Goal: Task Accomplishment & Management: Use online tool/utility

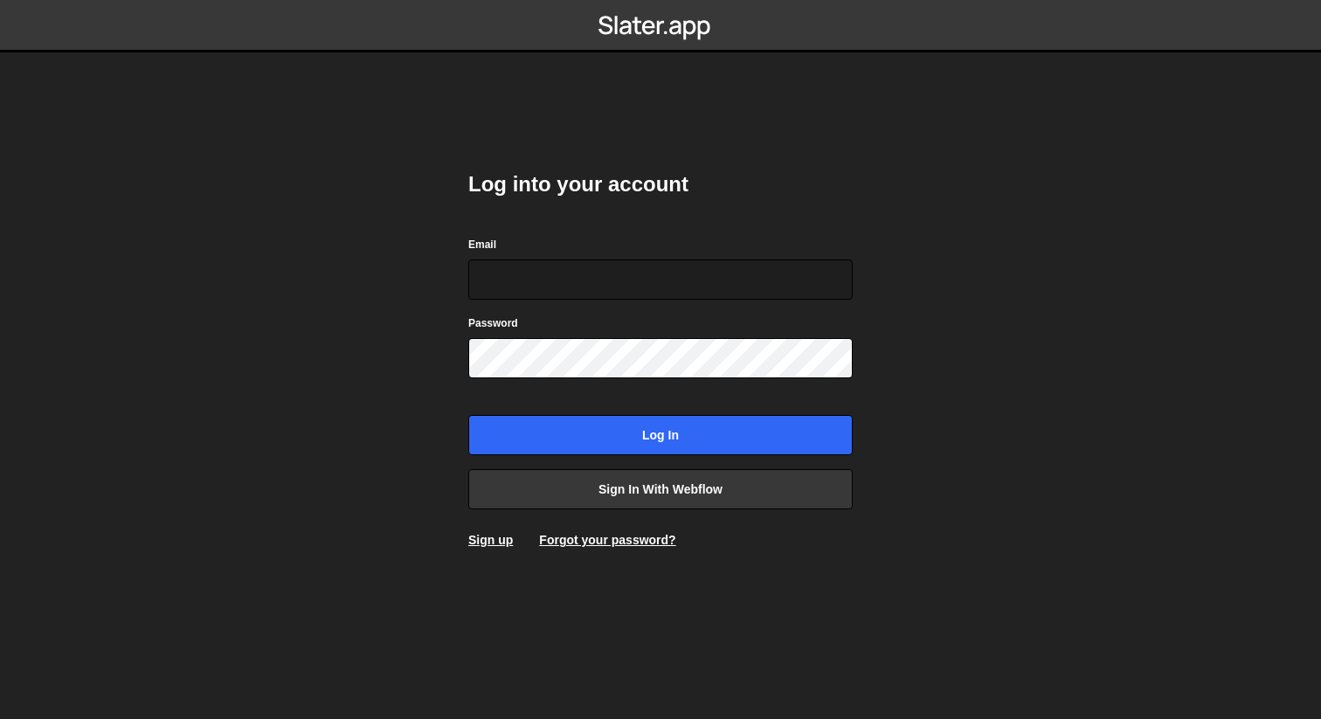
click at [660, 0] on com-1password-button at bounding box center [660, 0] width 0 height 0
type input "nanderson@bigslatemedia.com"
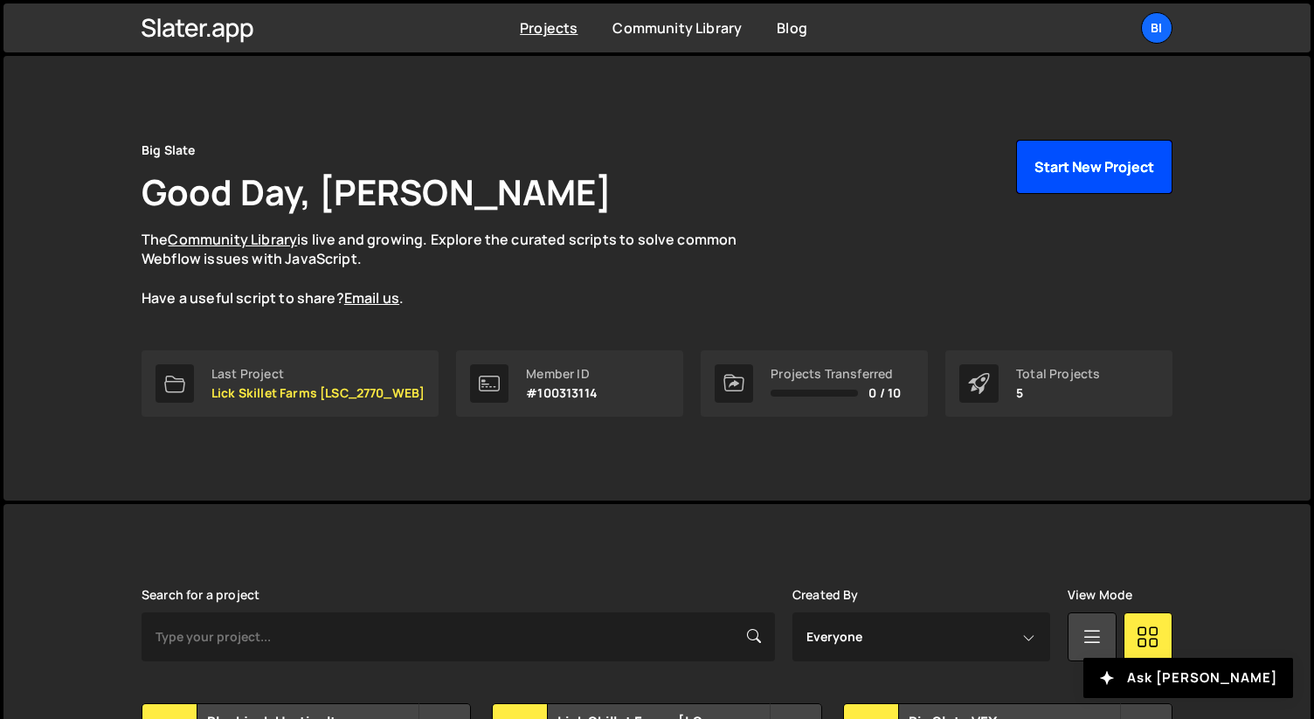
click at [1088, 170] on button "Start New Project" at bounding box center [1094, 167] width 156 height 54
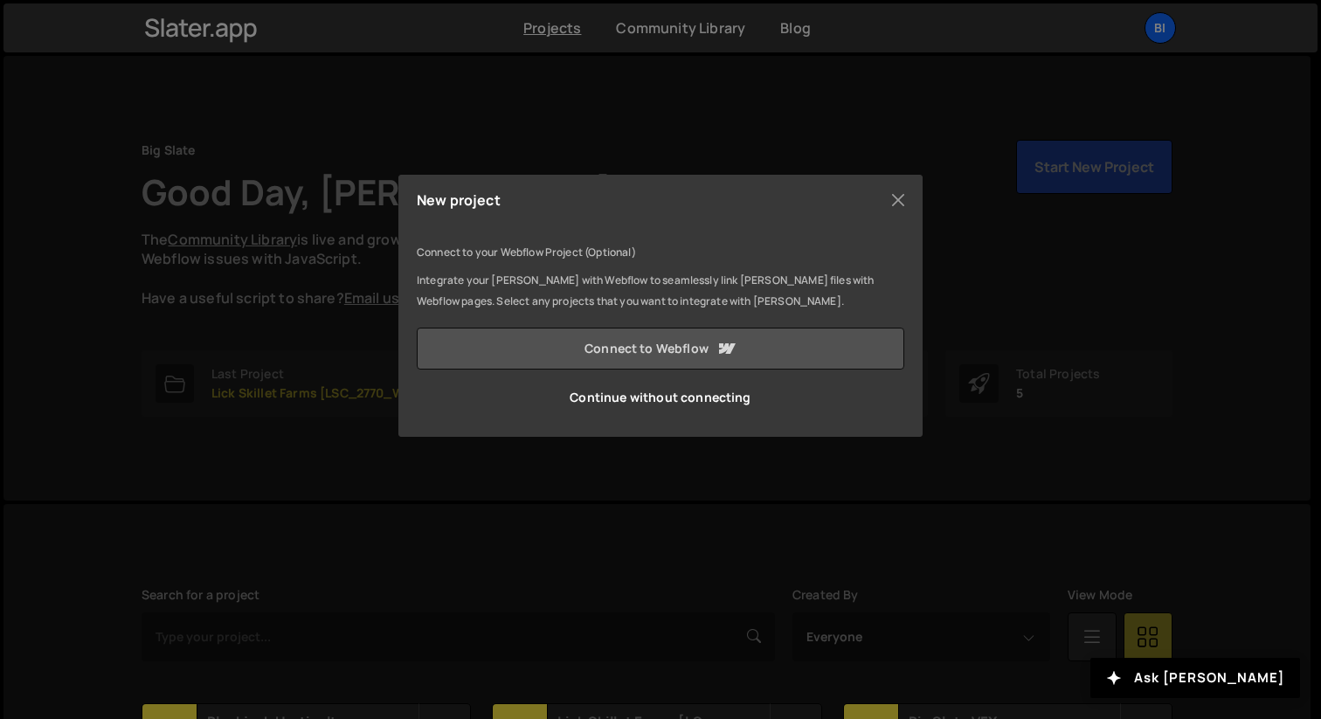
click at [694, 342] on link "Connect to Webflow" at bounding box center [660, 349] width 487 height 42
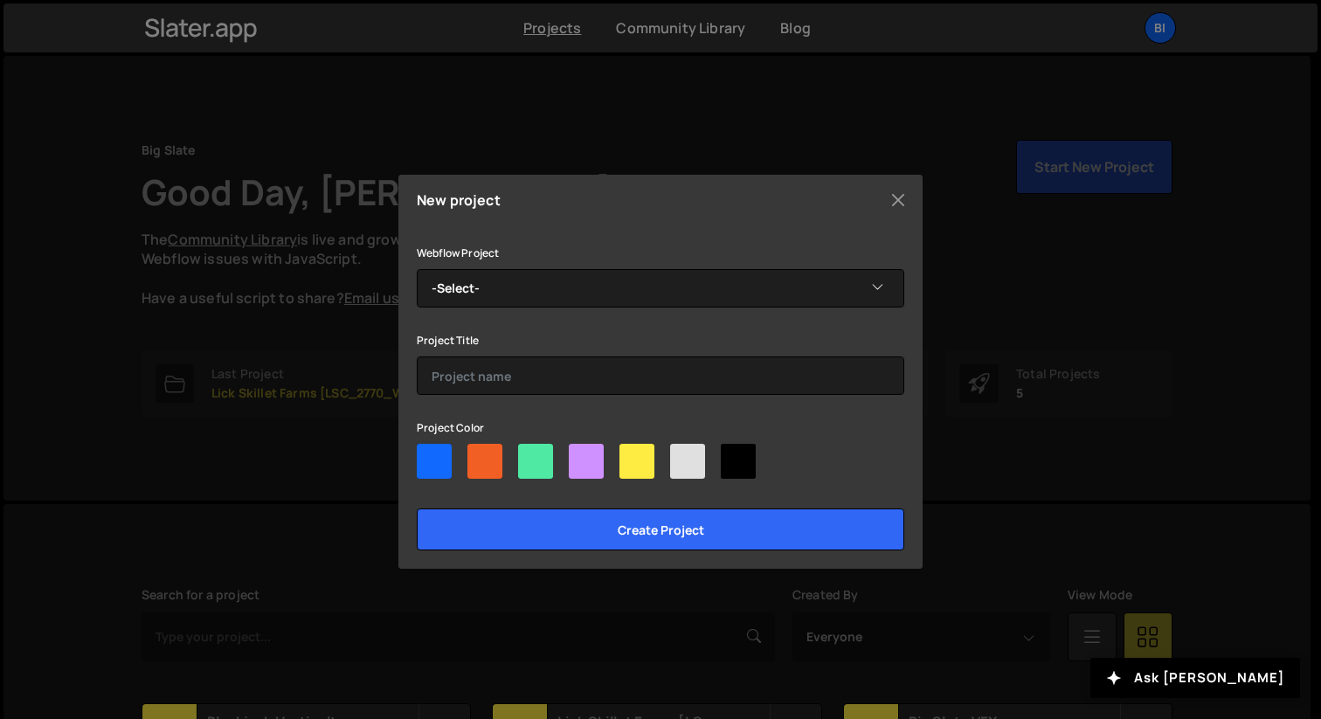
click at [631, 449] on div at bounding box center [636, 461] width 35 height 35
click at [631, 449] on input"] "radio" at bounding box center [624, 449] width 11 height 11
radio input"] "true"
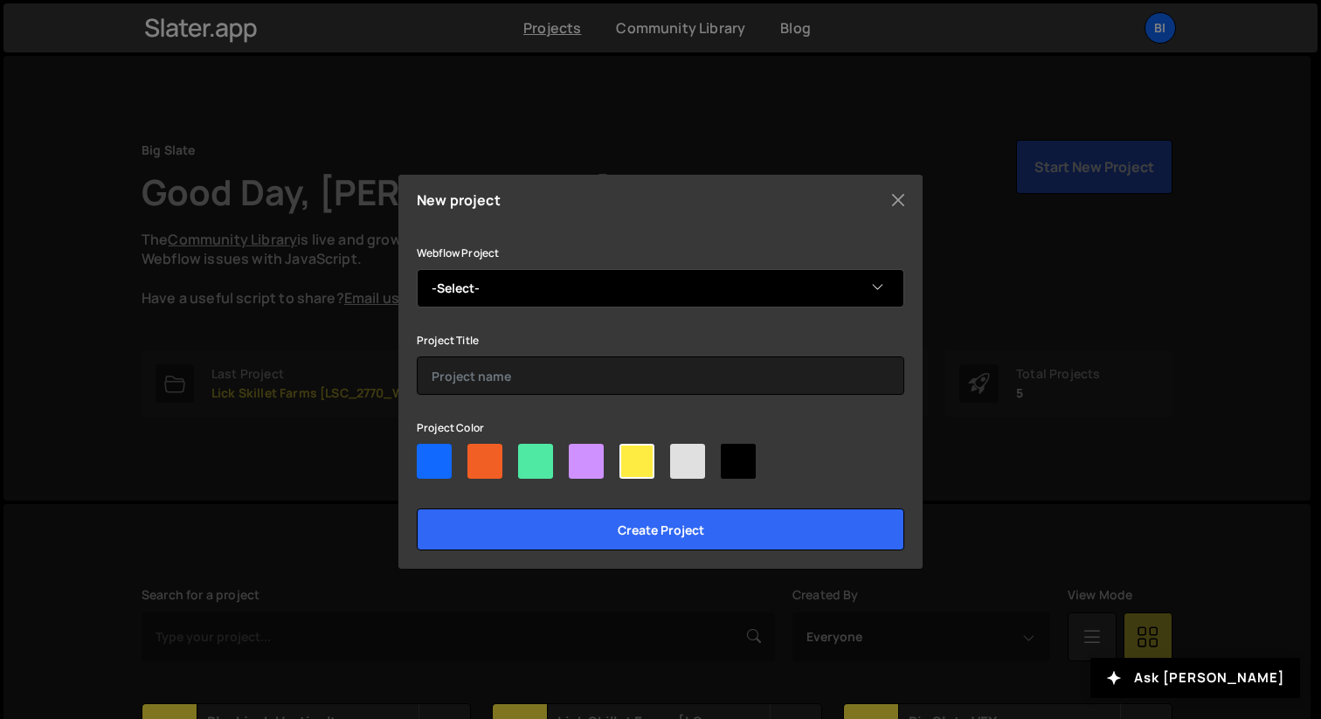
click at [494, 300] on select "-Select- Dream4 - DREAM_2713_WEBSITE" at bounding box center [660, 288] width 487 height 38
select select "68c0296c1b7ced6a2c931b5e"
click at [417, 269] on select "-Select- Dream4 - DREAM_2713_WEBSITE" at bounding box center [660, 288] width 487 height 38
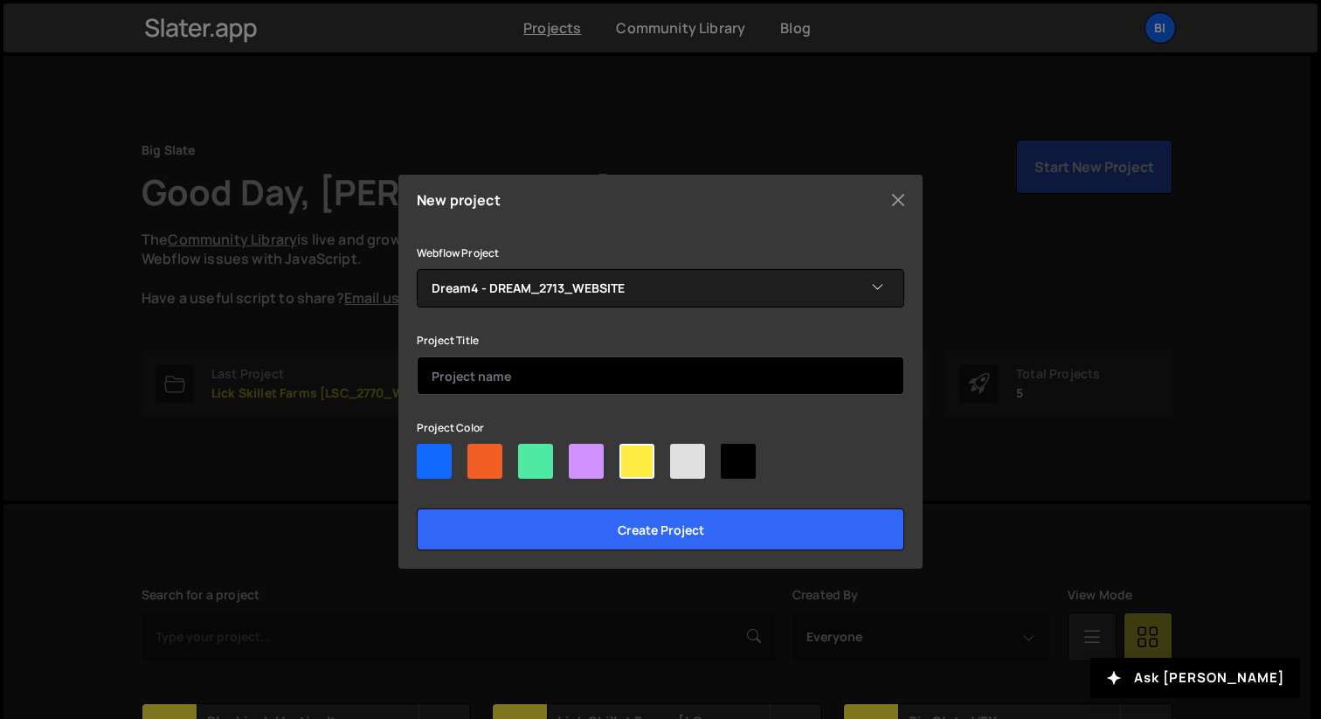
click at [500, 380] on input "text" at bounding box center [660, 375] width 487 height 38
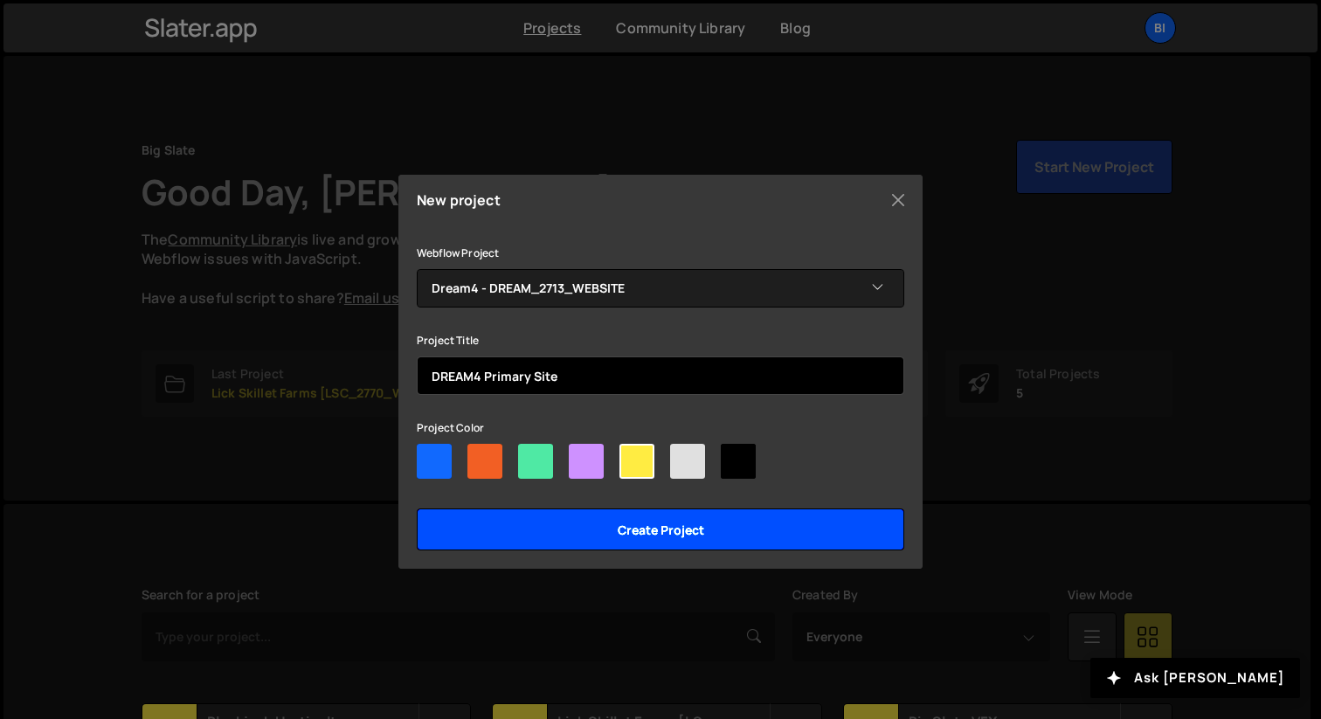
type input "DREAM4 Primary Site"
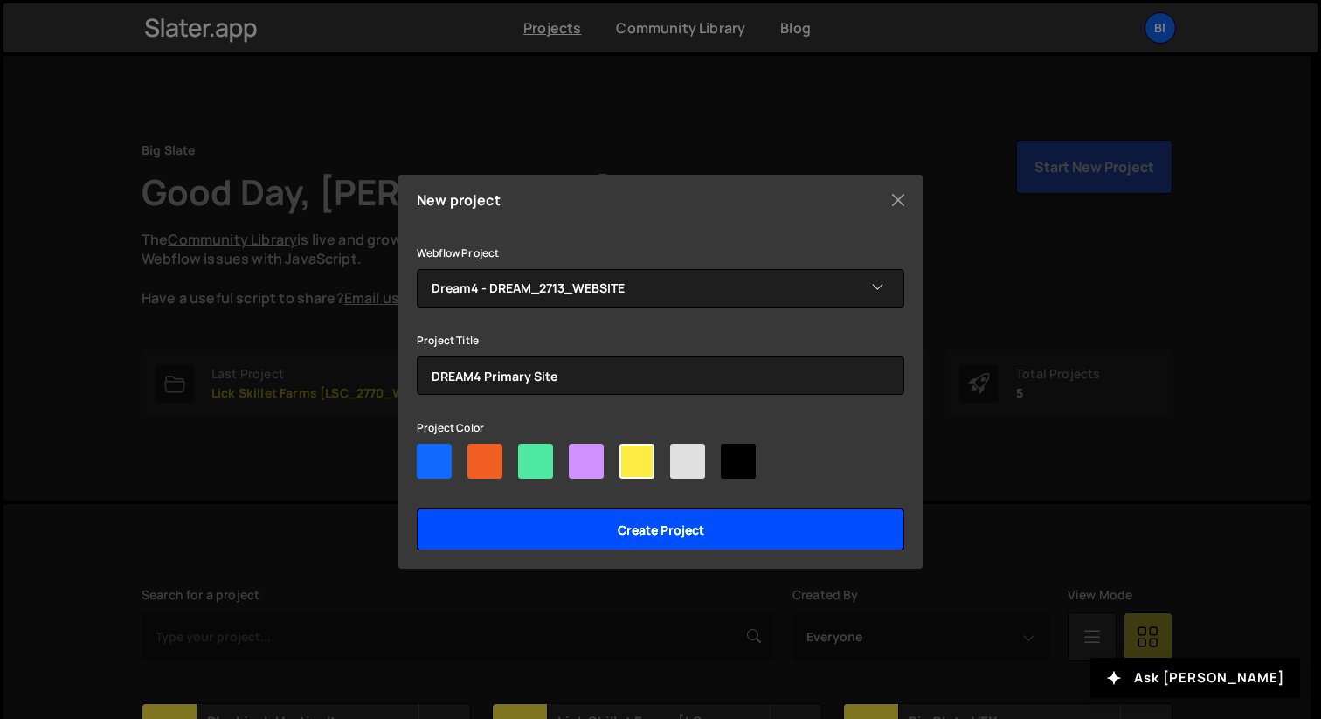
click at [648, 538] on input "Create project" at bounding box center [660, 529] width 487 height 42
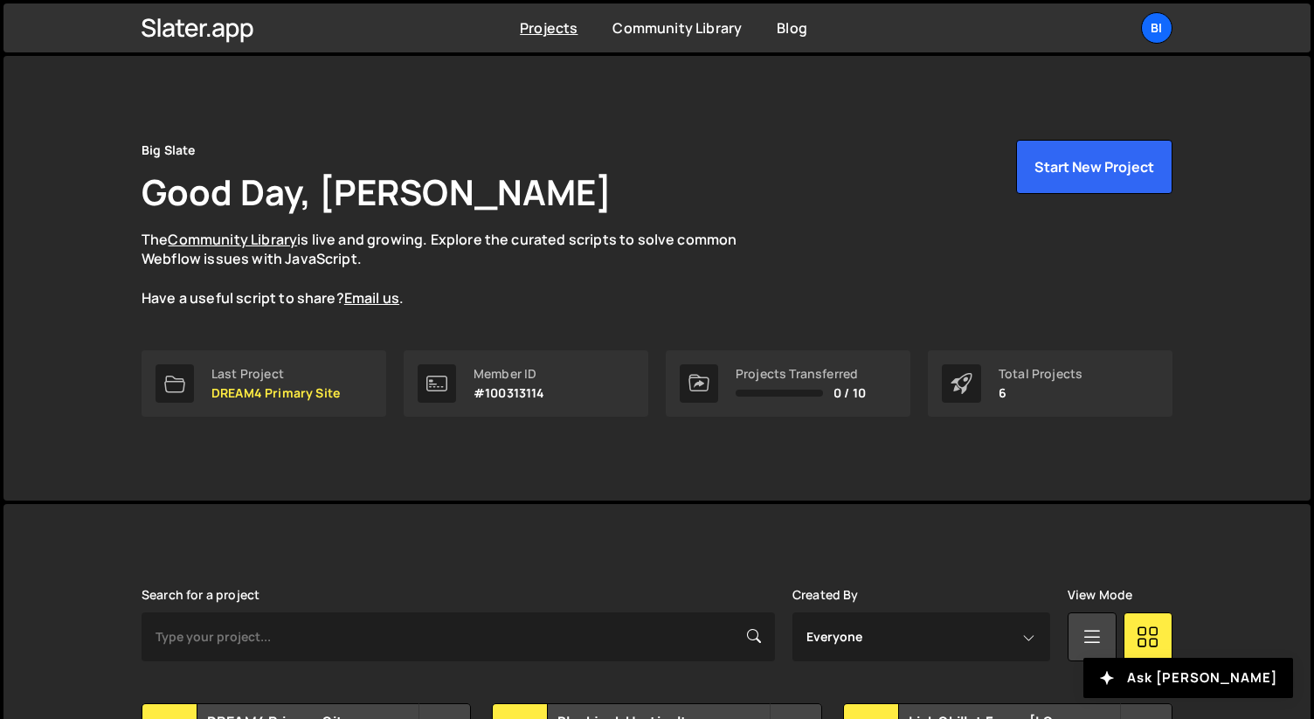
scroll to position [310, 0]
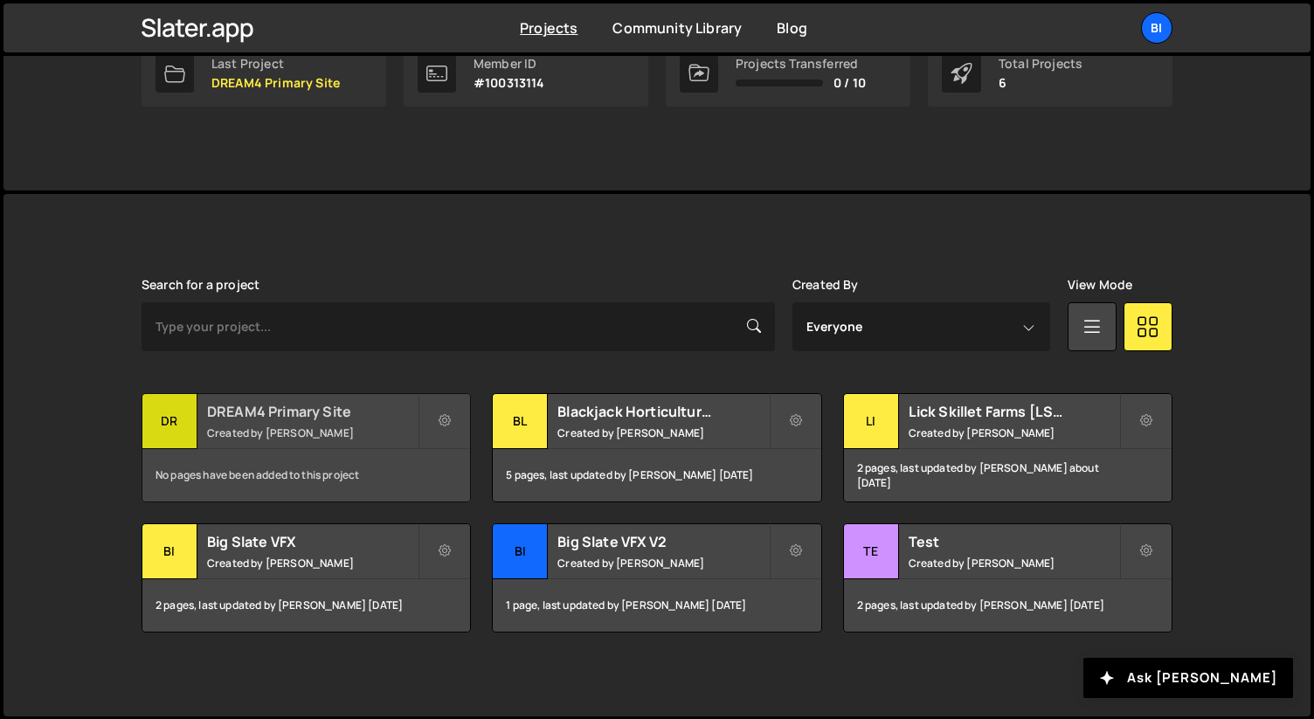
click at [259, 416] on h2 "DREAM4 Primary Site" at bounding box center [312, 411] width 211 height 19
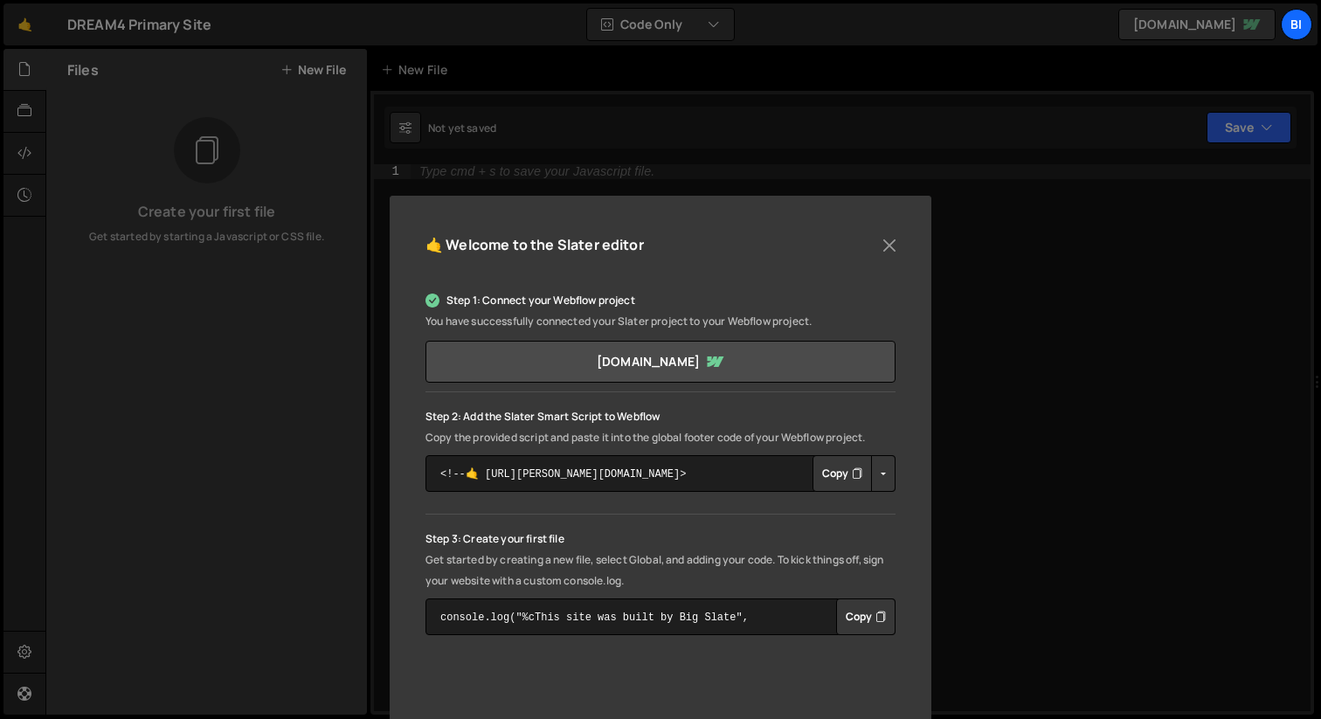
click at [844, 475] on button "Copy" at bounding box center [841, 473] width 59 height 37
click at [929, 312] on div "🤙 Welcome to the [PERSON_NAME] editor Step 1: Connect your Webflow project You …" at bounding box center [660, 359] width 1321 height 719
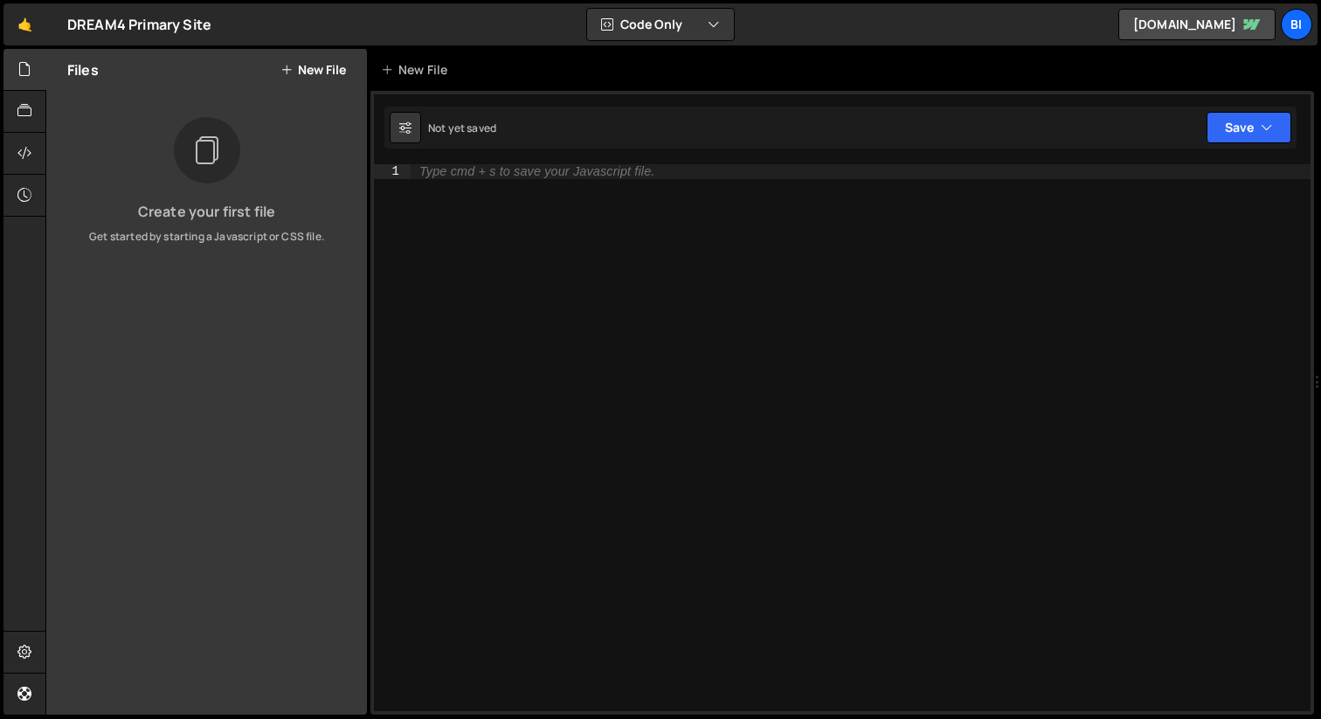
click at [293, 77] on div "Files New File" at bounding box center [206, 70] width 321 height 42
click at [300, 72] on button "New File" at bounding box center [313, 70] width 66 height 14
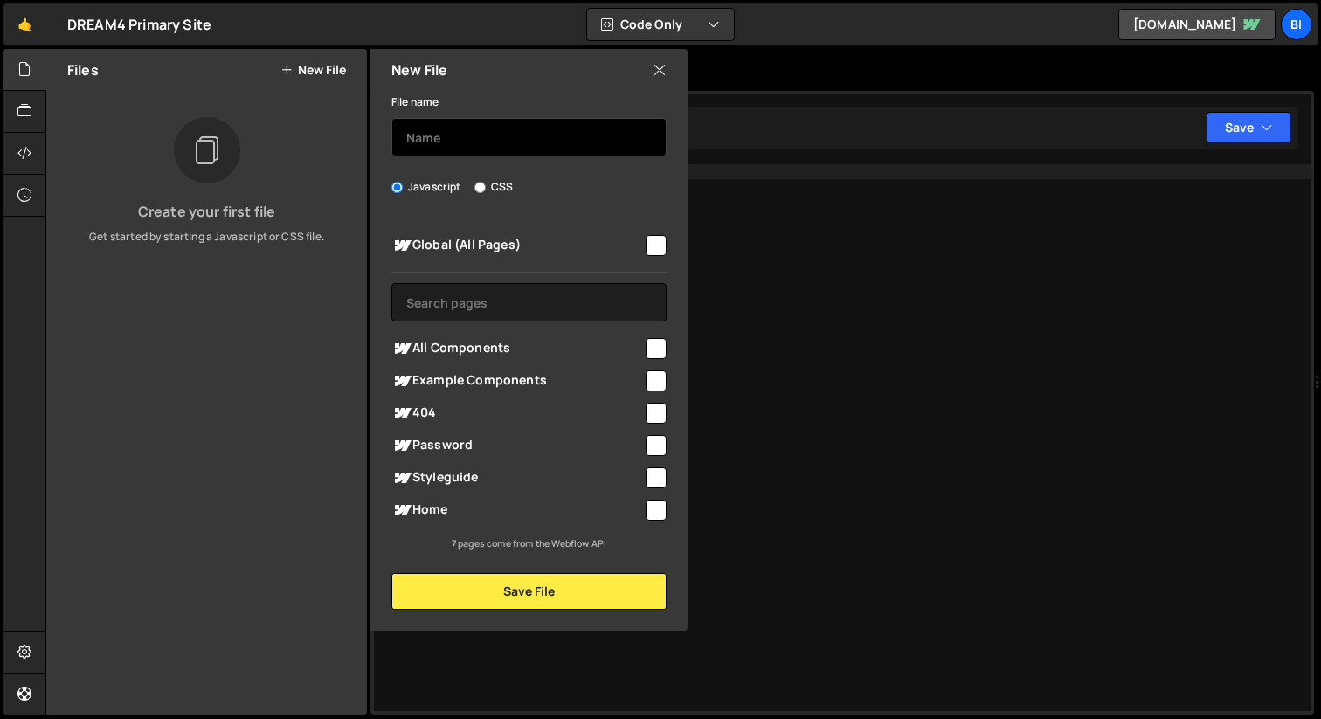
click at [464, 132] on input "text" at bounding box center [528, 137] width 275 height 38
type input "Global"
click at [666, 239] on input "checkbox" at bounding box center [655, 245] width 21 height 21
checkbox input "true"
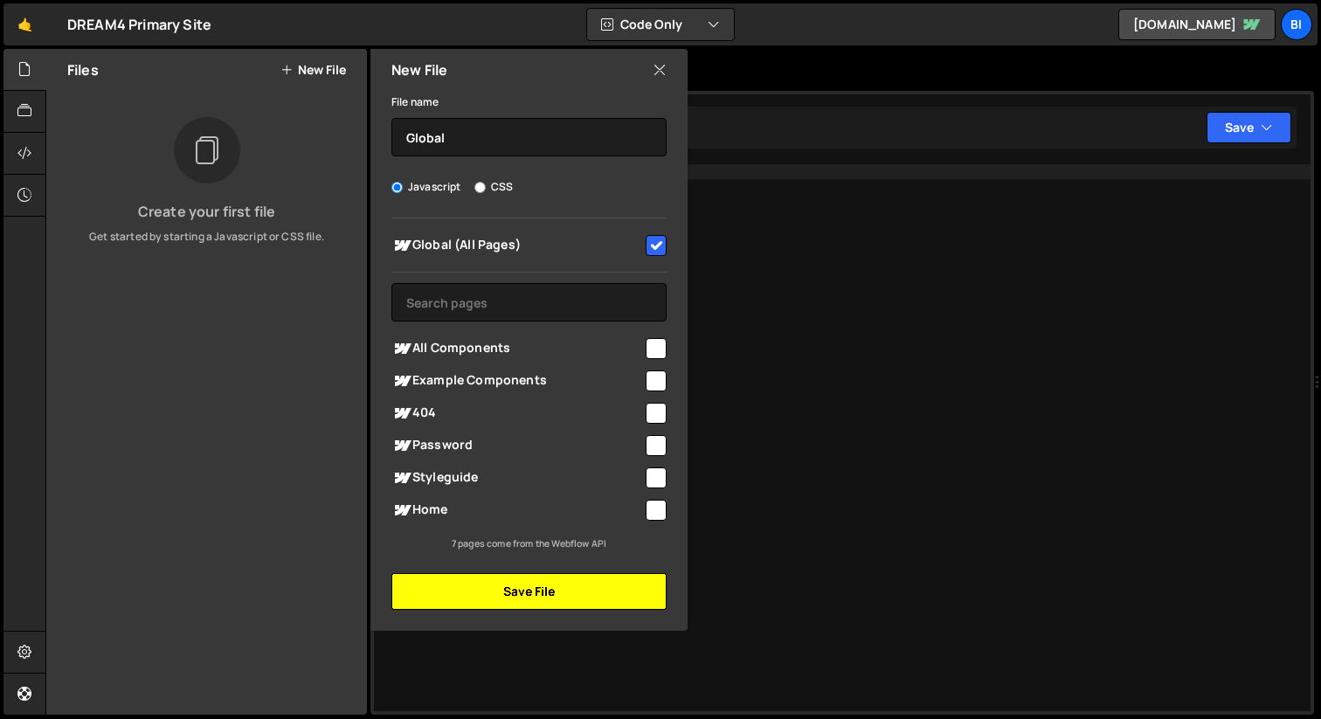
click at [570, 577] on button "Save File" at bounding box center [528, 591] width 275 height 37
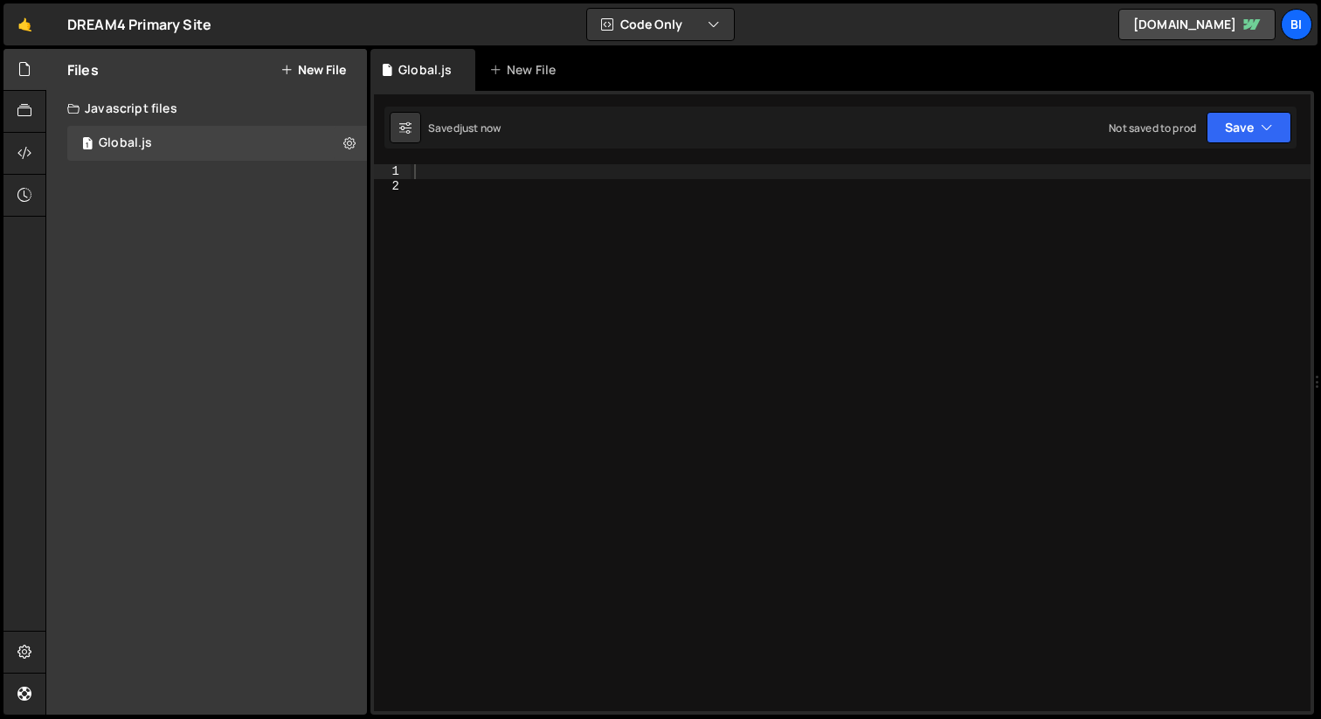
click at [309, 65] on button "New File" at bounding box center [313, 70] width 66 height 14
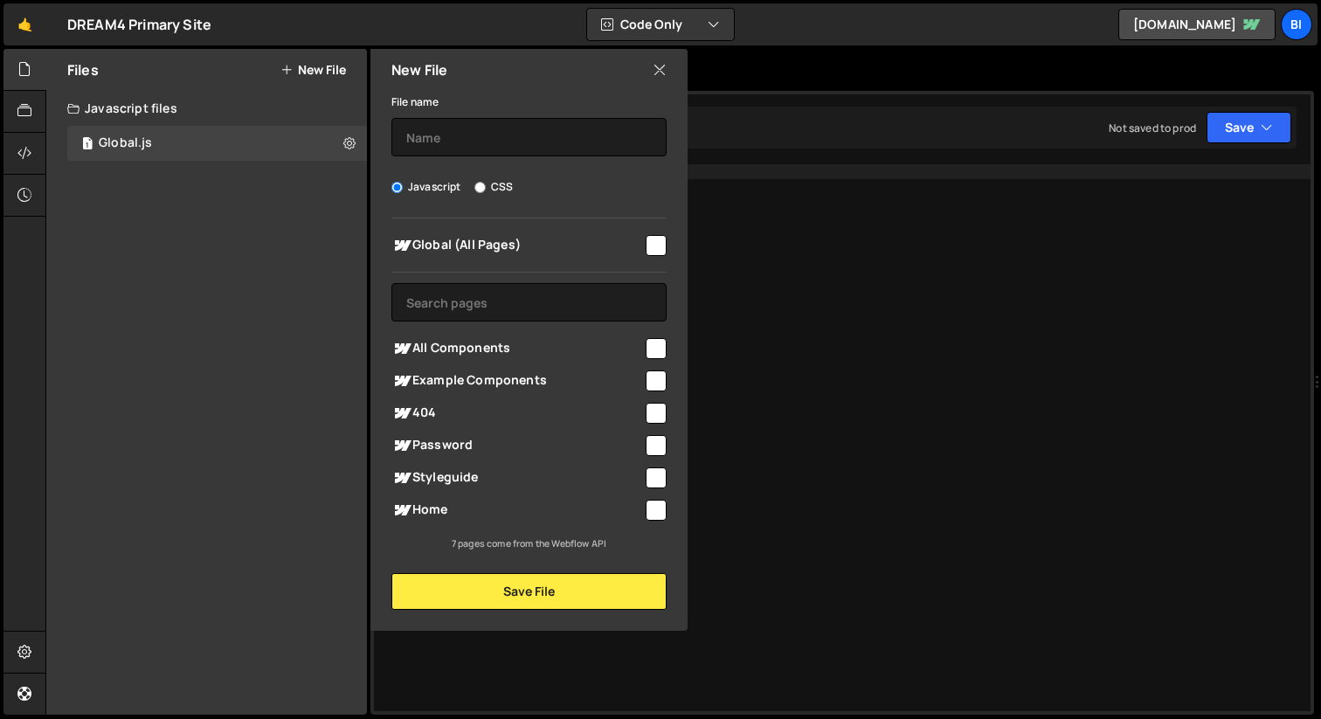
click at [502, 184] on label "CSS" at bounding box center [493, 186] width 38 height 17
click at [486, 184] on input "CSS" at bounding box center [479, 187] width 11 height 11
radio input "true"
click at [544, 155] on input "text" at bounding box center [528, 137] width 275 height 38
type input "Global.css"
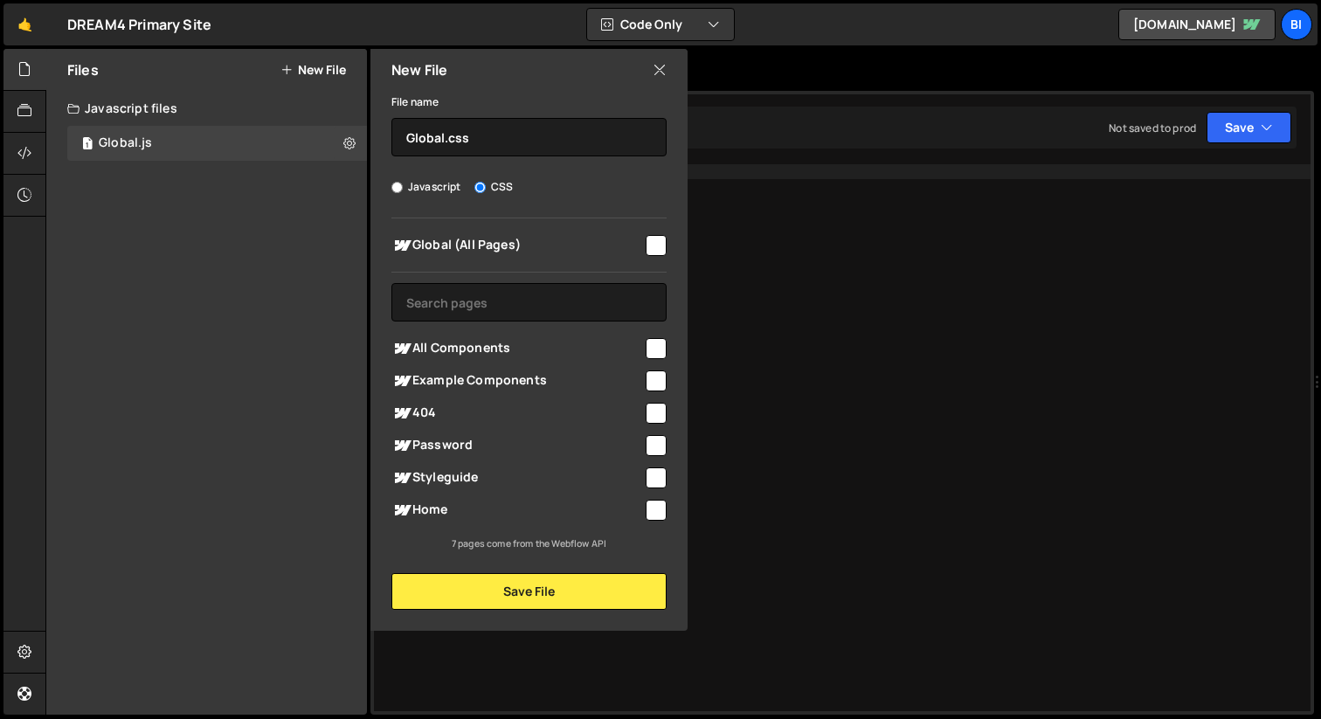
click at [659, 243] on input "checkbox" at bounding box center [655, 245] width 21 height 21
checkbox input "true"
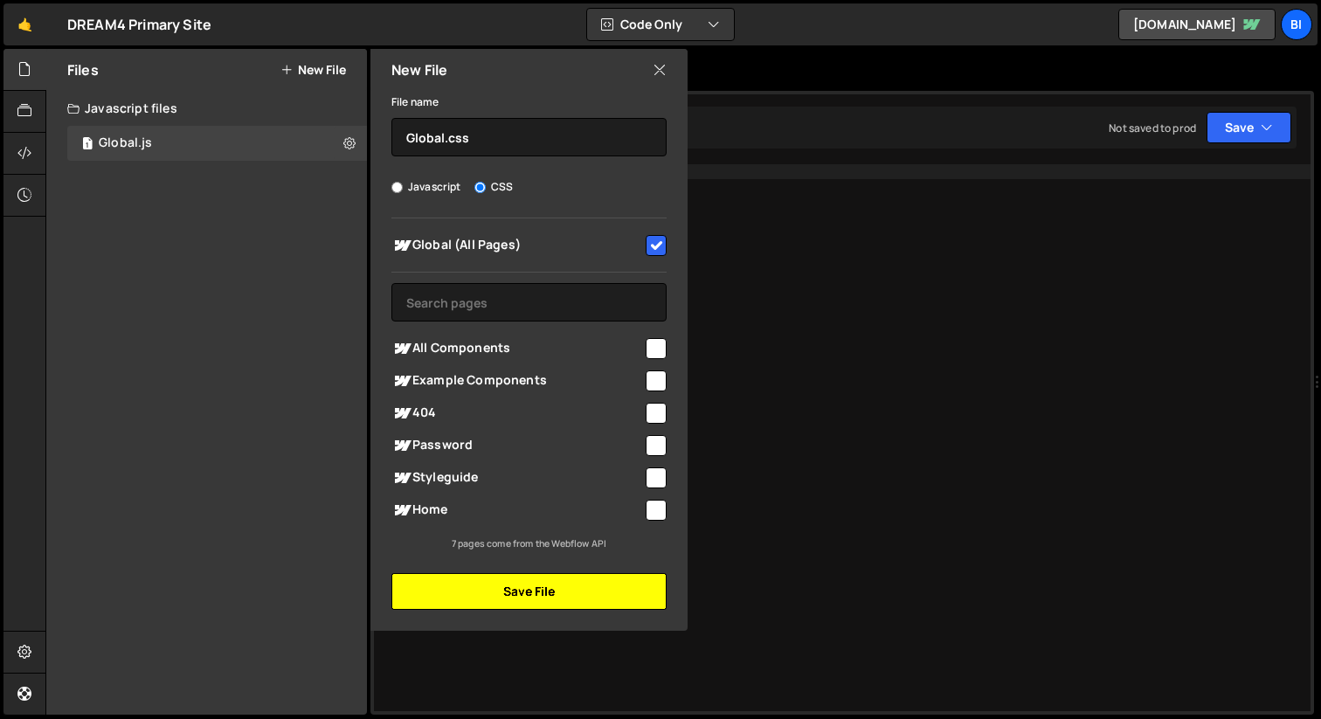
click at [535, 585] on button "Save File" at bounding box center [528, 591] width 275 height 37
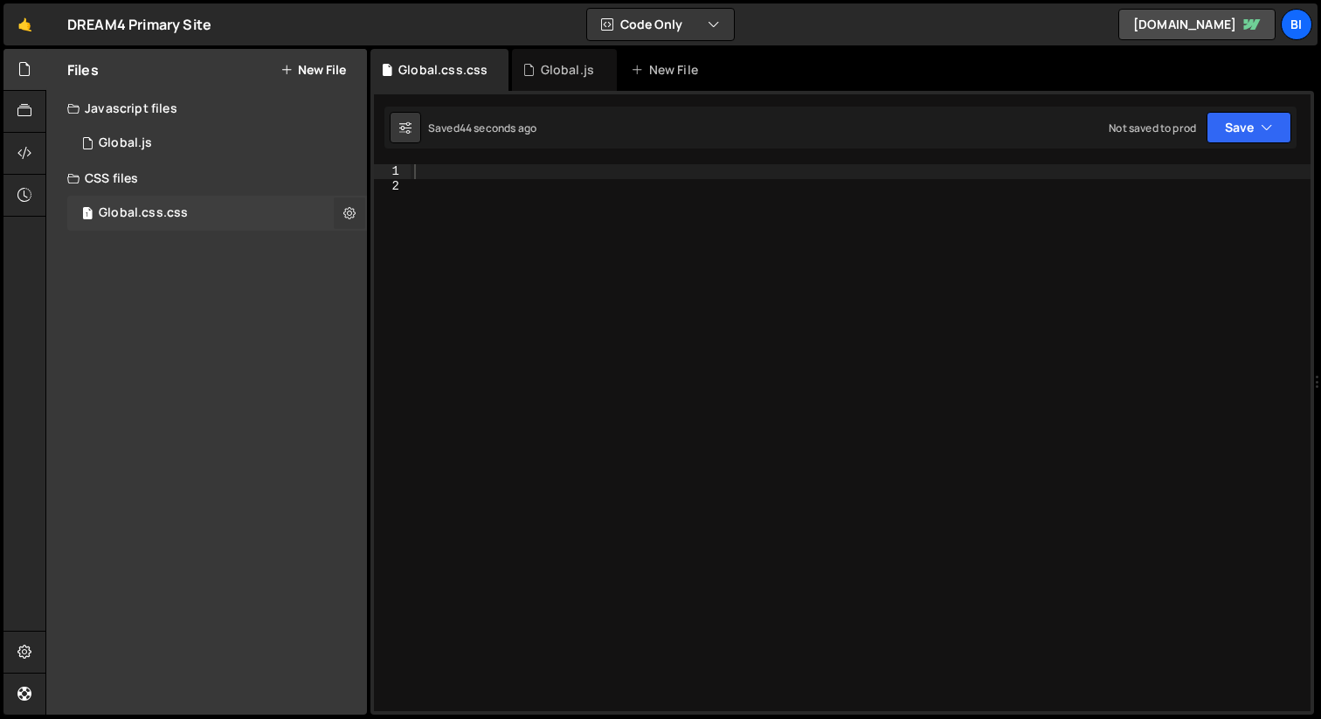
click at [349, 213] on icon at bounding box center [349, 212] width 12 height 17
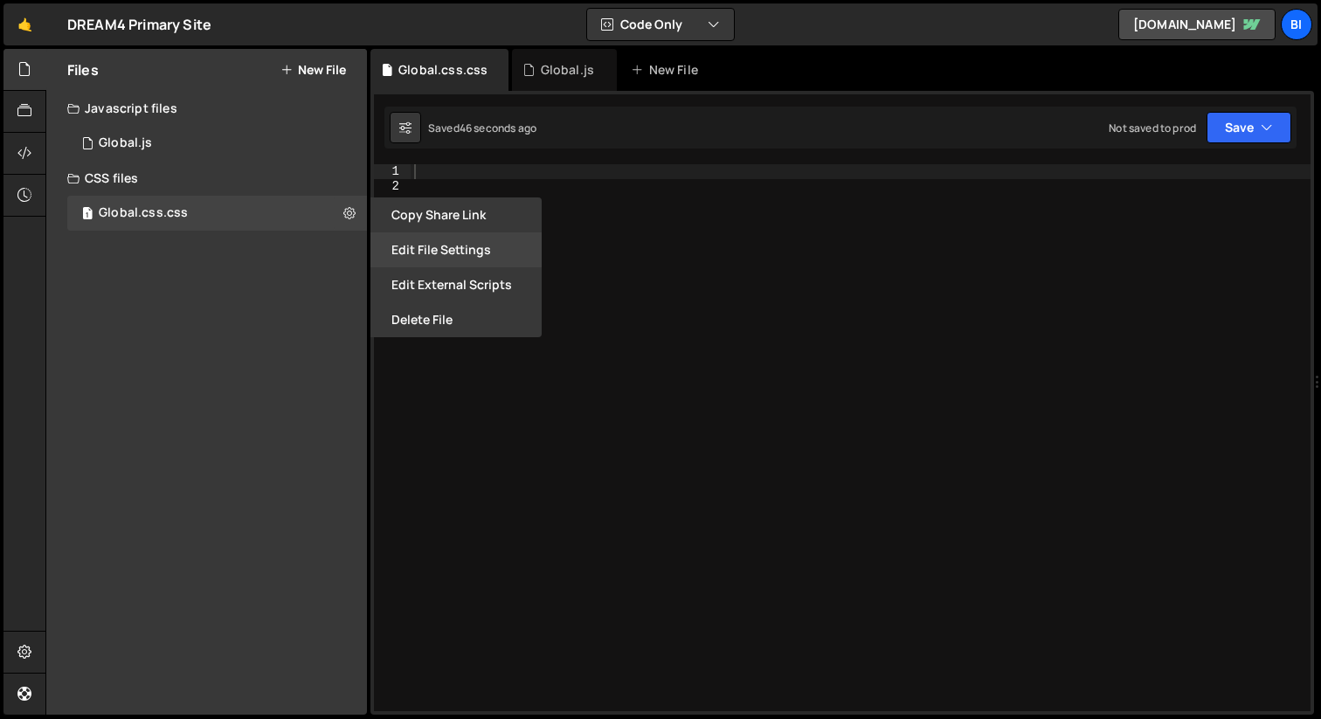
click at [461, 253] on button "Edit File Settings" at bounding box center [455, 249] width 171 height 35
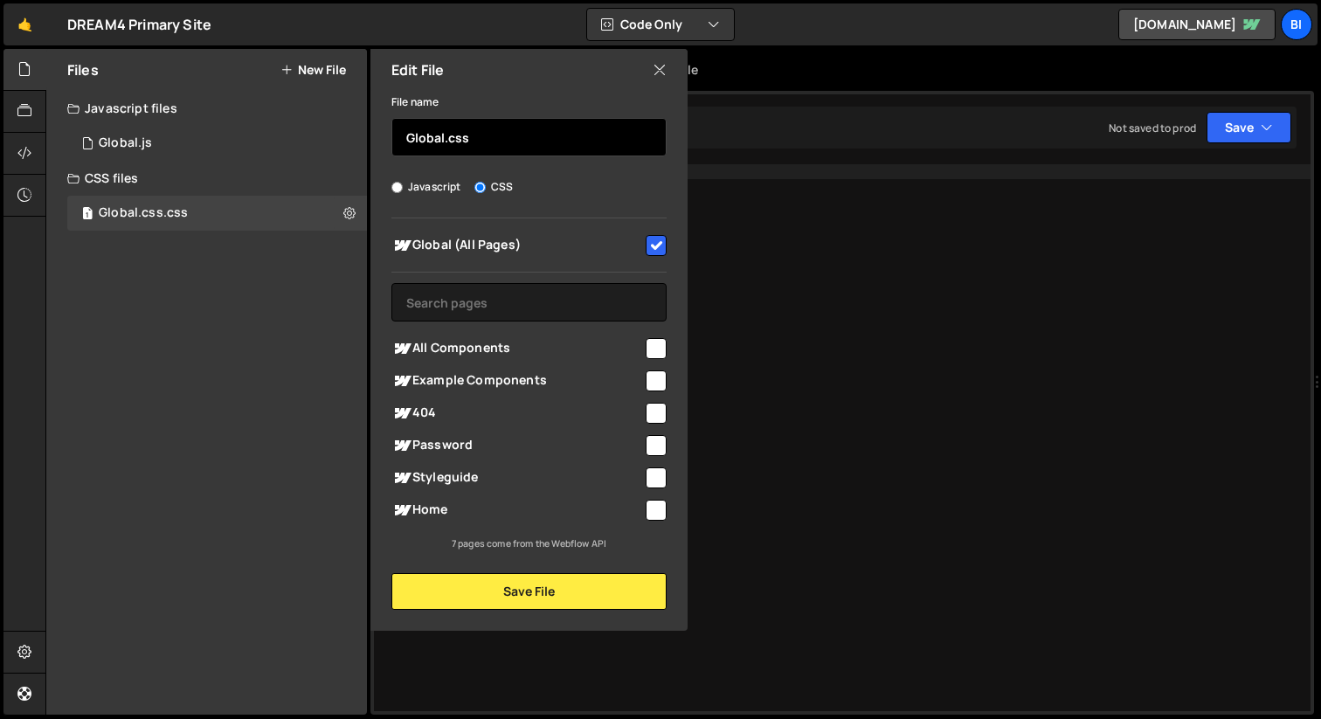
click at [509, 144] on input "Global.css" at bounding box center [528, 137] width 275 height 38
type input "Global"
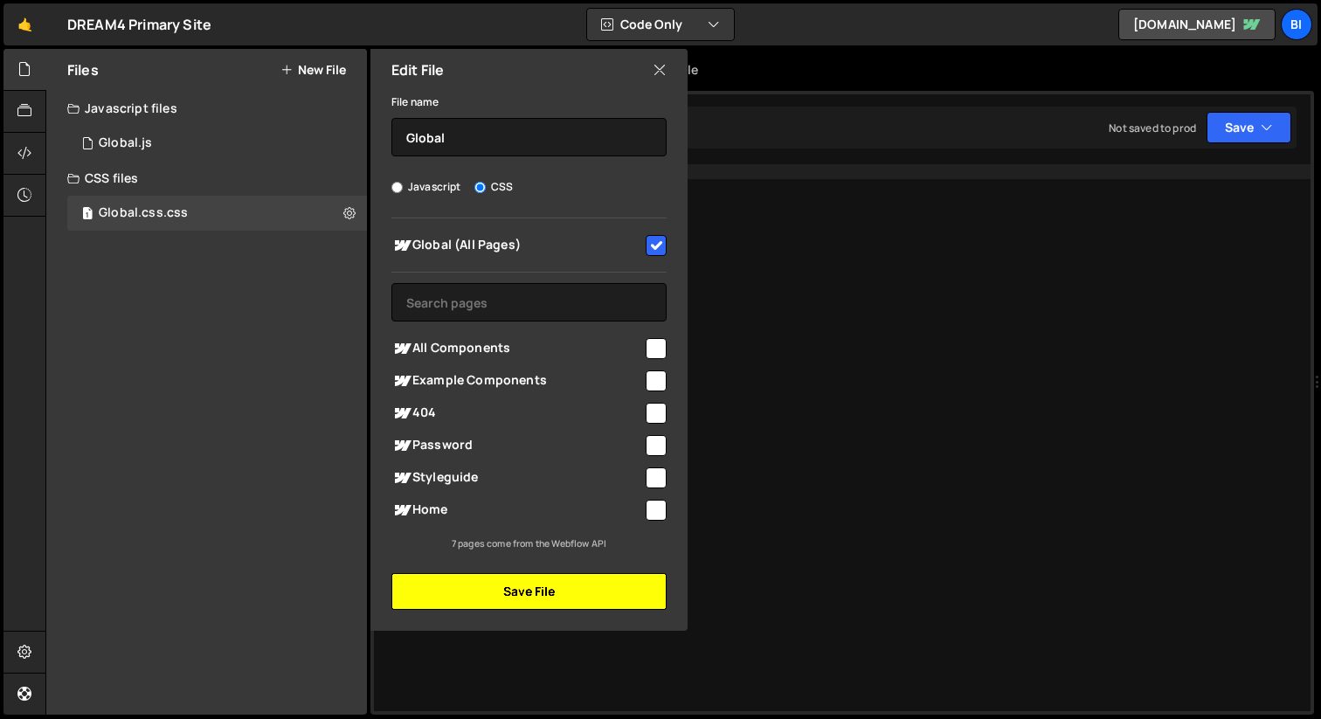
click at [525, 590] on button "Save File" at bounding box center [528, 591] width 275 height 37
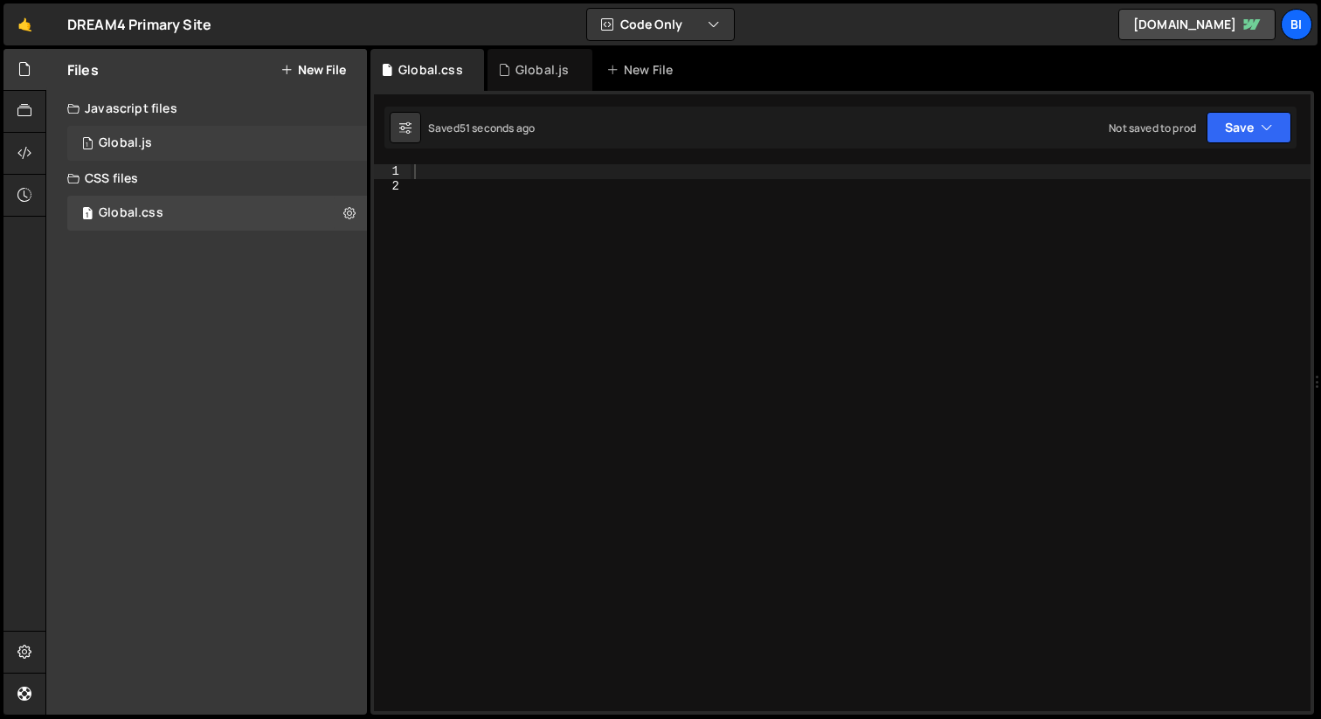
click at [250, 135] on div "1 Global.js 0" at bounding box center [217, 143] width 300 height 35
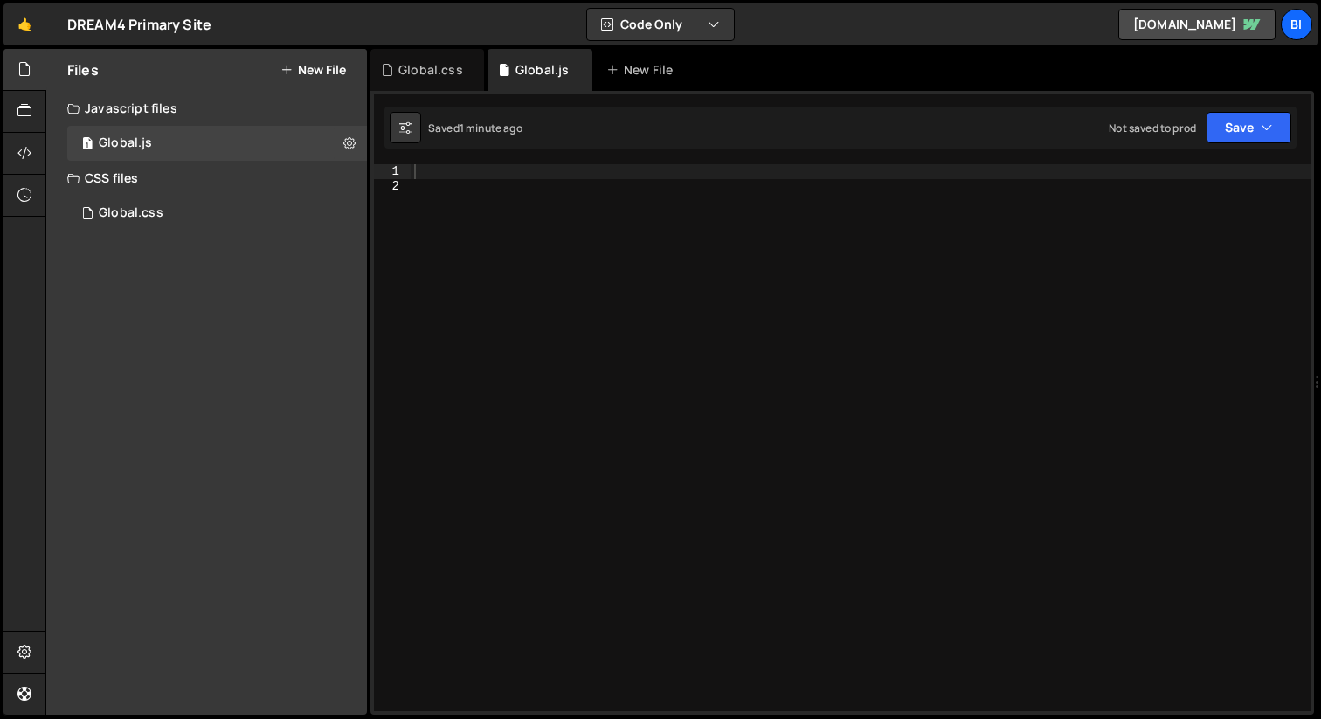
click at [512, 239] on div at bounding box center [861, 452] width 900 height 576
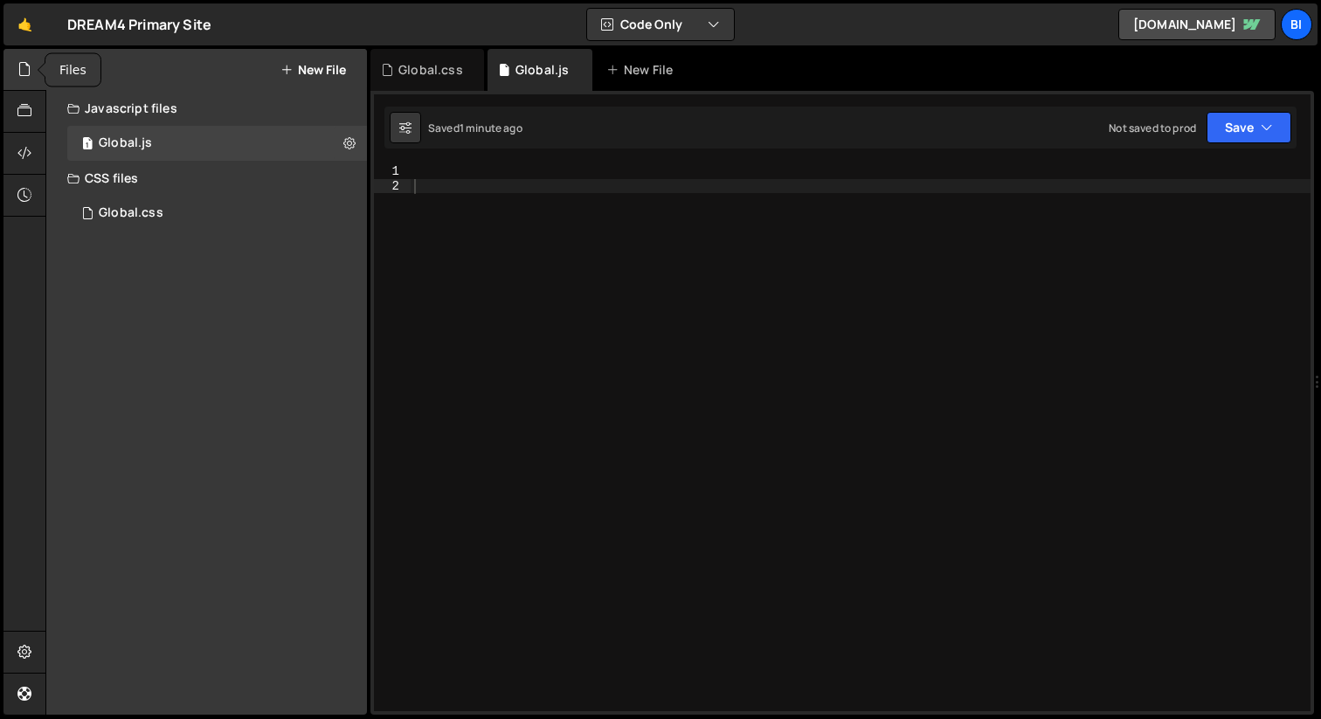
click at [27, 74] on icon at bounding box center [24, 68] width 14 height 19
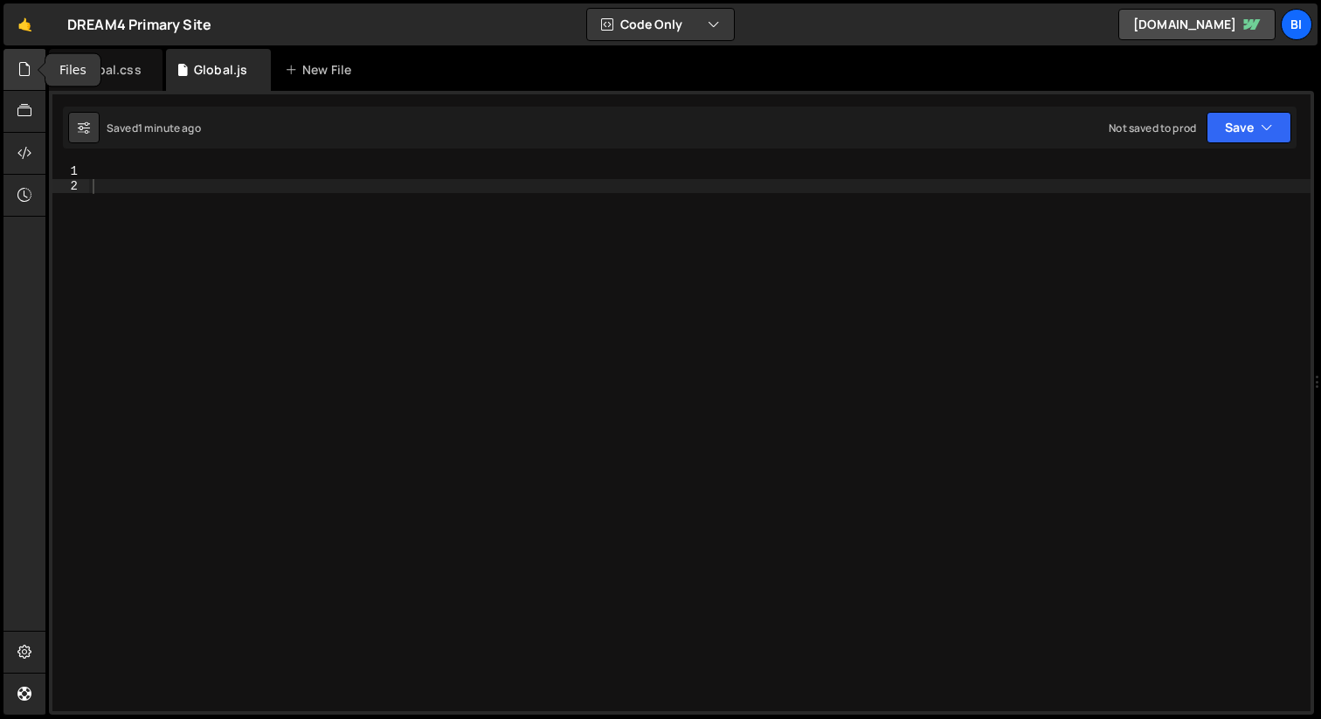
click at [30, 67] on icon at bounding box center [24, 68] width 14 height 19
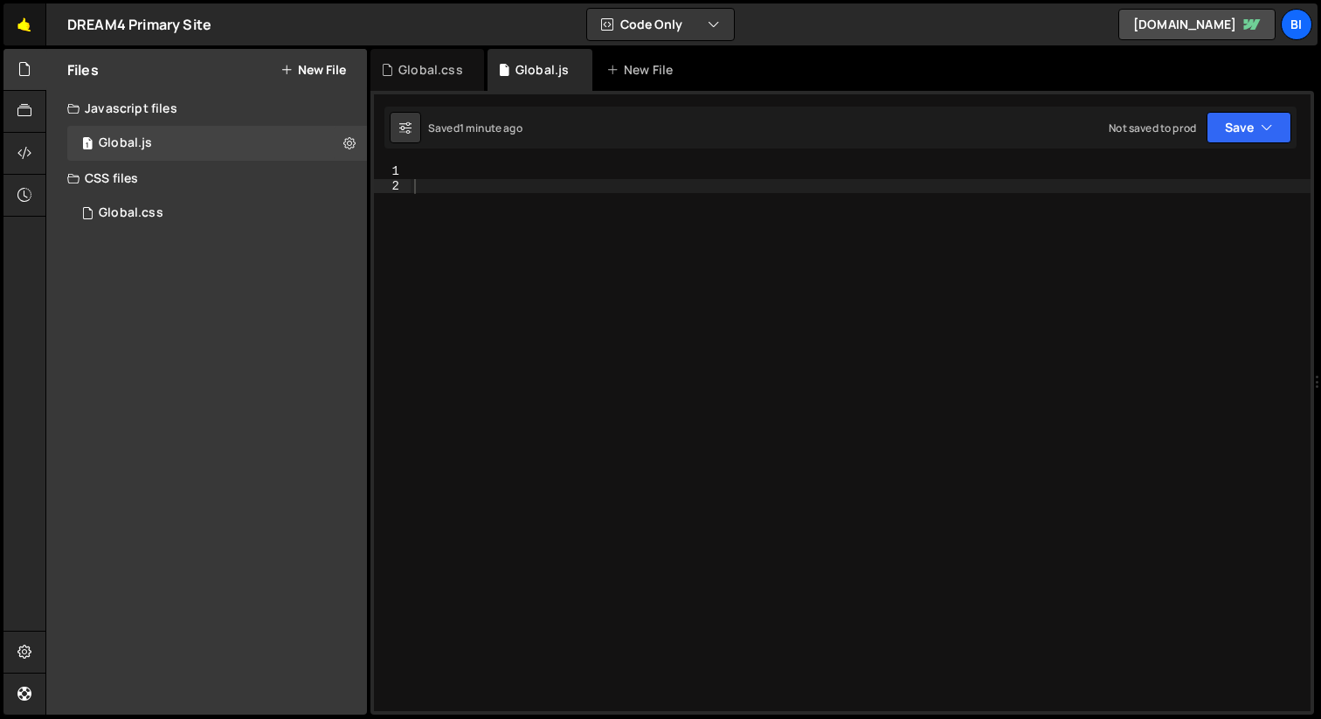
click at [24, 24] on link "🤙" at bounding box center [24, 24] width 43 height 42
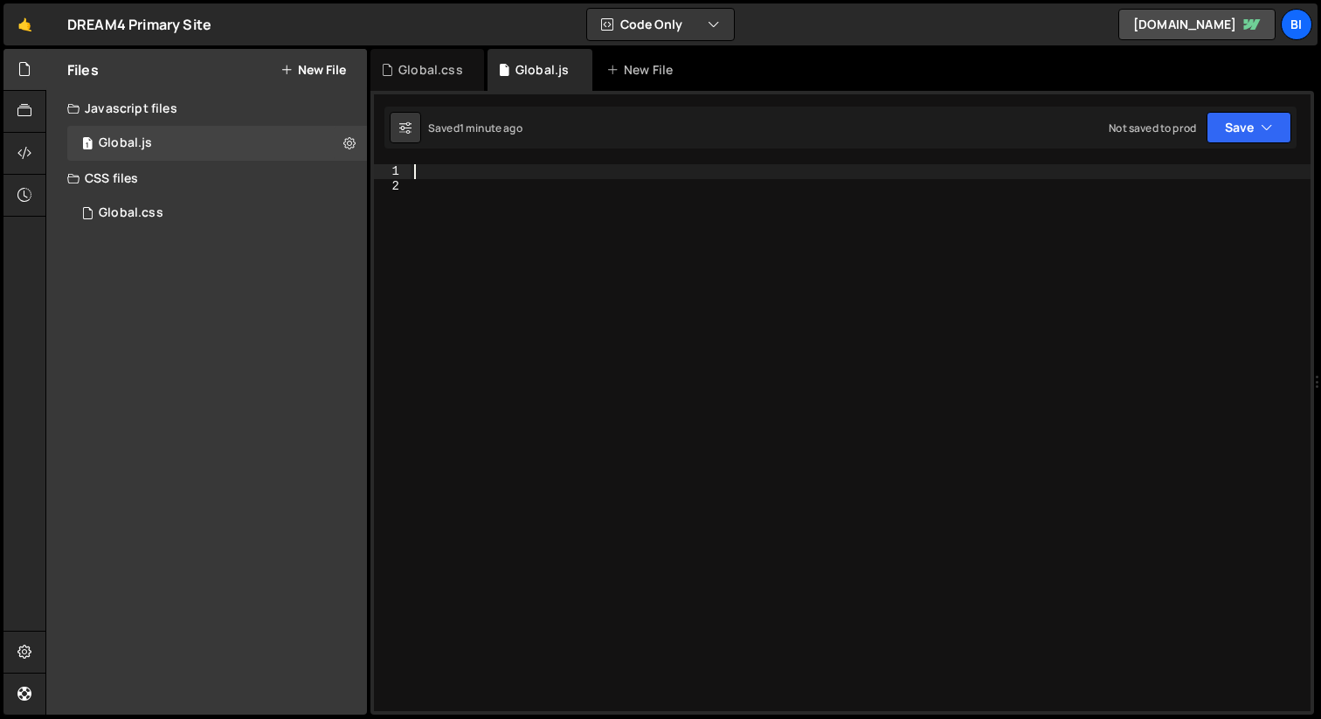
click at [588, 178] on div at bounding box center [861, 452] width 900 height 576
paste textarea ");"
type textarea ");"
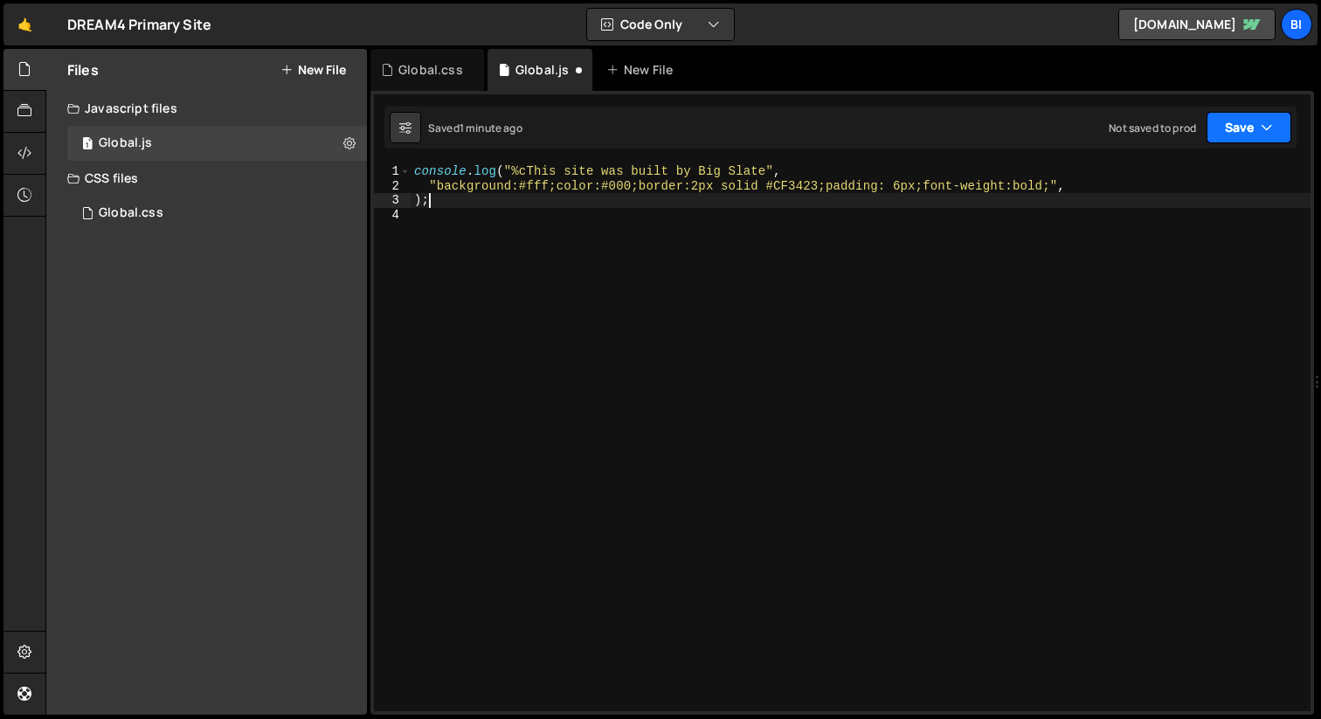
click at [1234, 135] on button "Save" at bounding box center [1248, 127] width 85 height 31
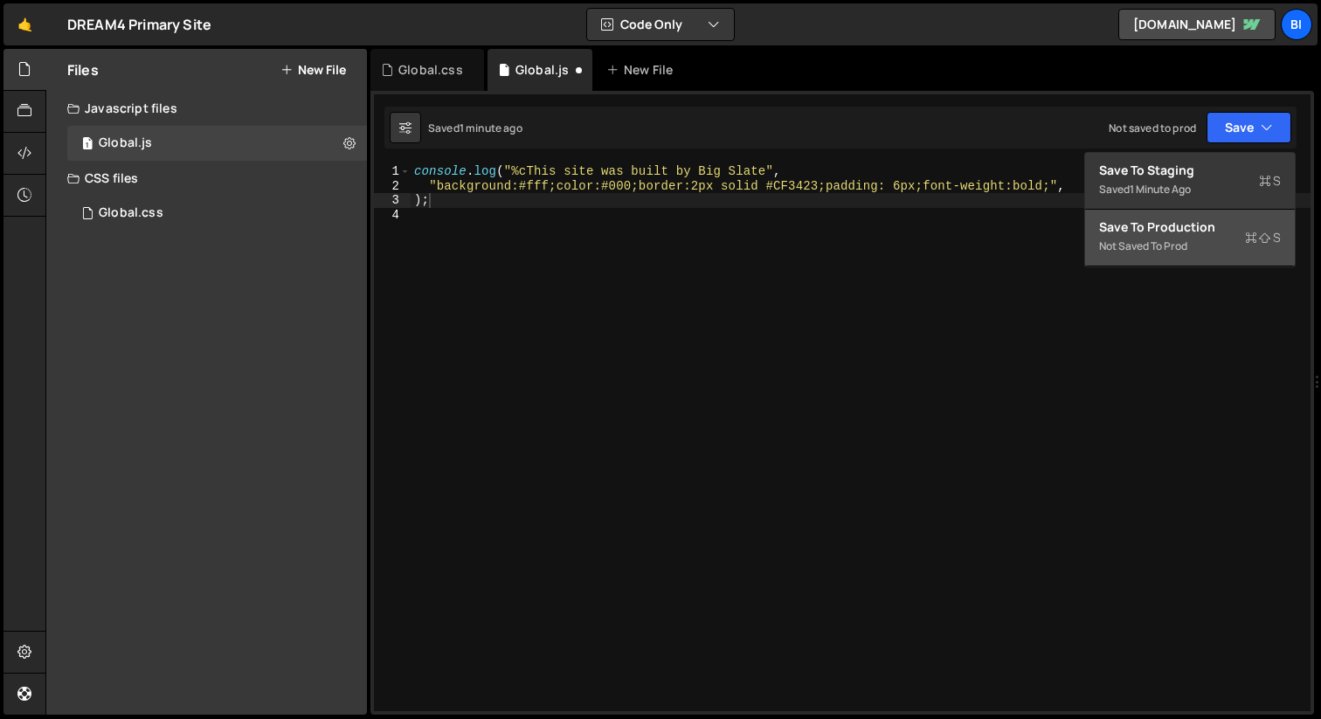
click at [1146, 236] on div "Not saved to prod" at bounding box center [1190, 246] width 182 height 21
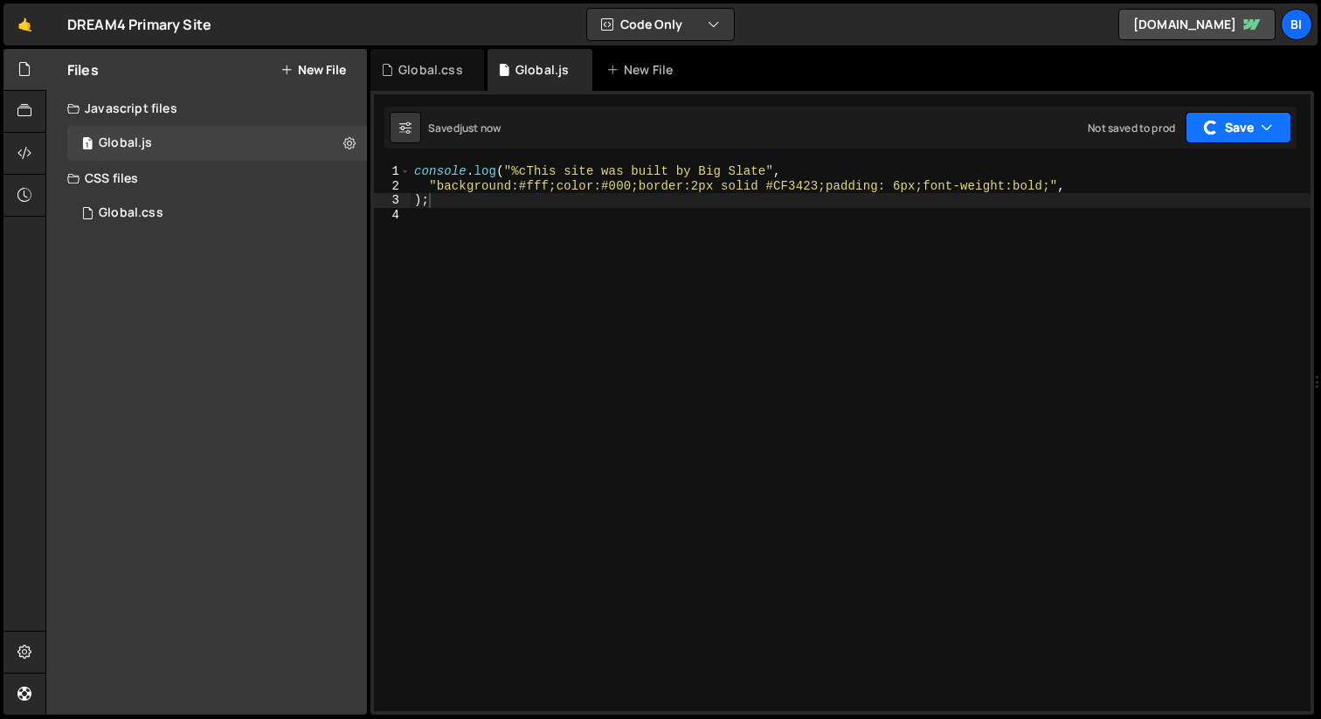
click at [1270, 128] on icon "button" at bounding box center [1266, 127] width 12 height 17
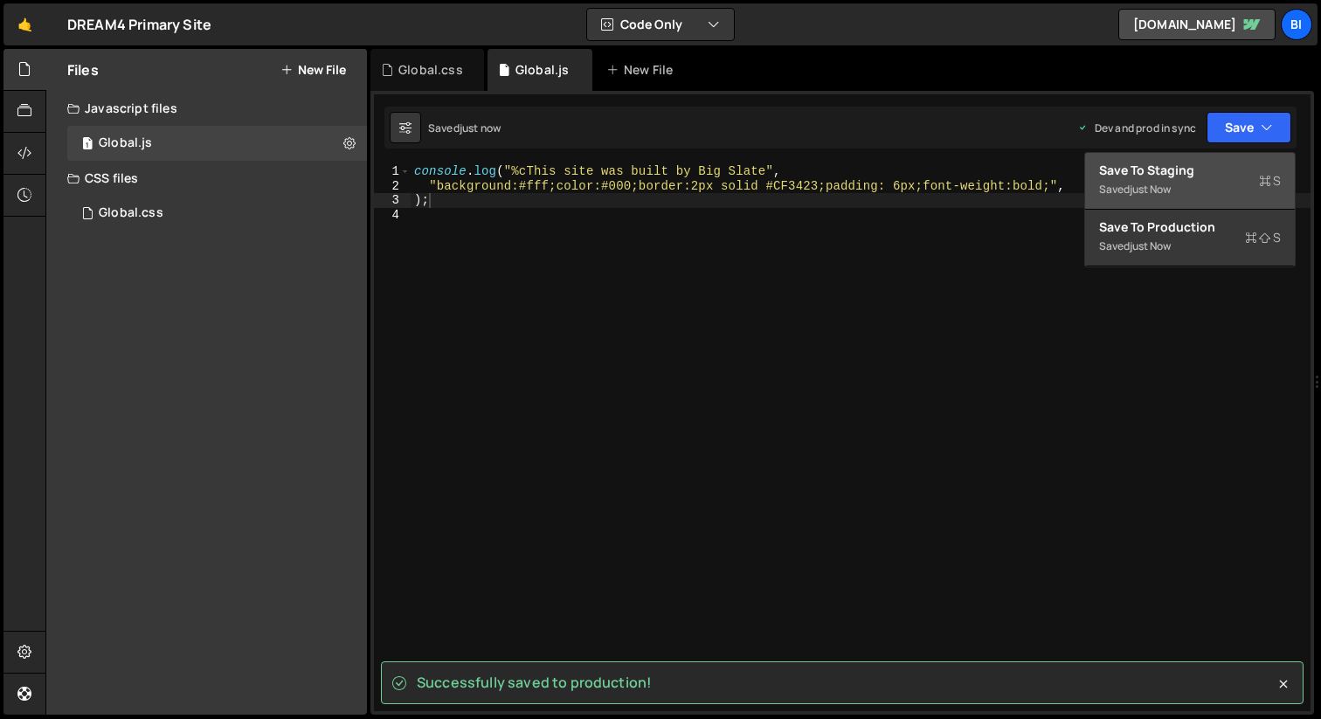
click at [1197, 178] on div "Save to Staging S" at bounding box center [1190, 170] width 182 height 17
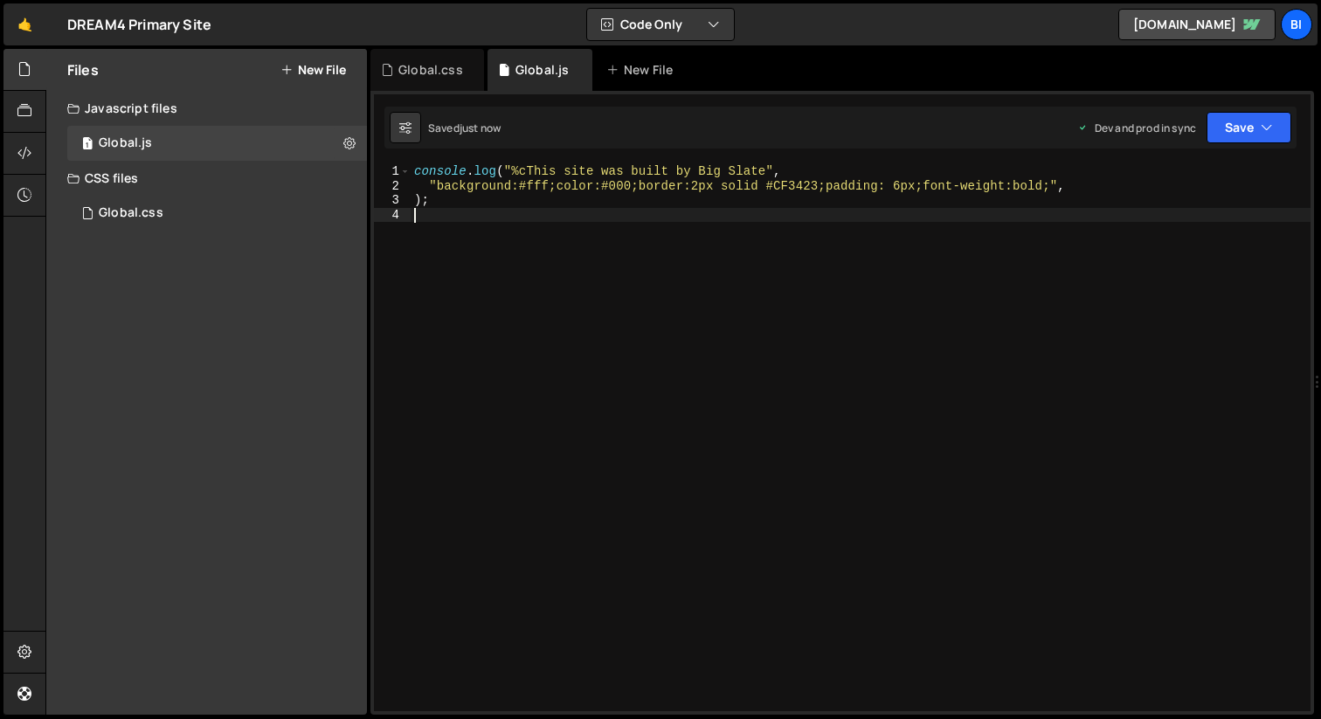
click at [644, 267] on div "console . log ( "%cThis site was built by Big Slate" , "background:#fff;color:#…" at bounding box center [861, 452] width 900 height 576
click at [406, 64] on div "Global.css" at bounding box center [430, 69] width 65 height 17
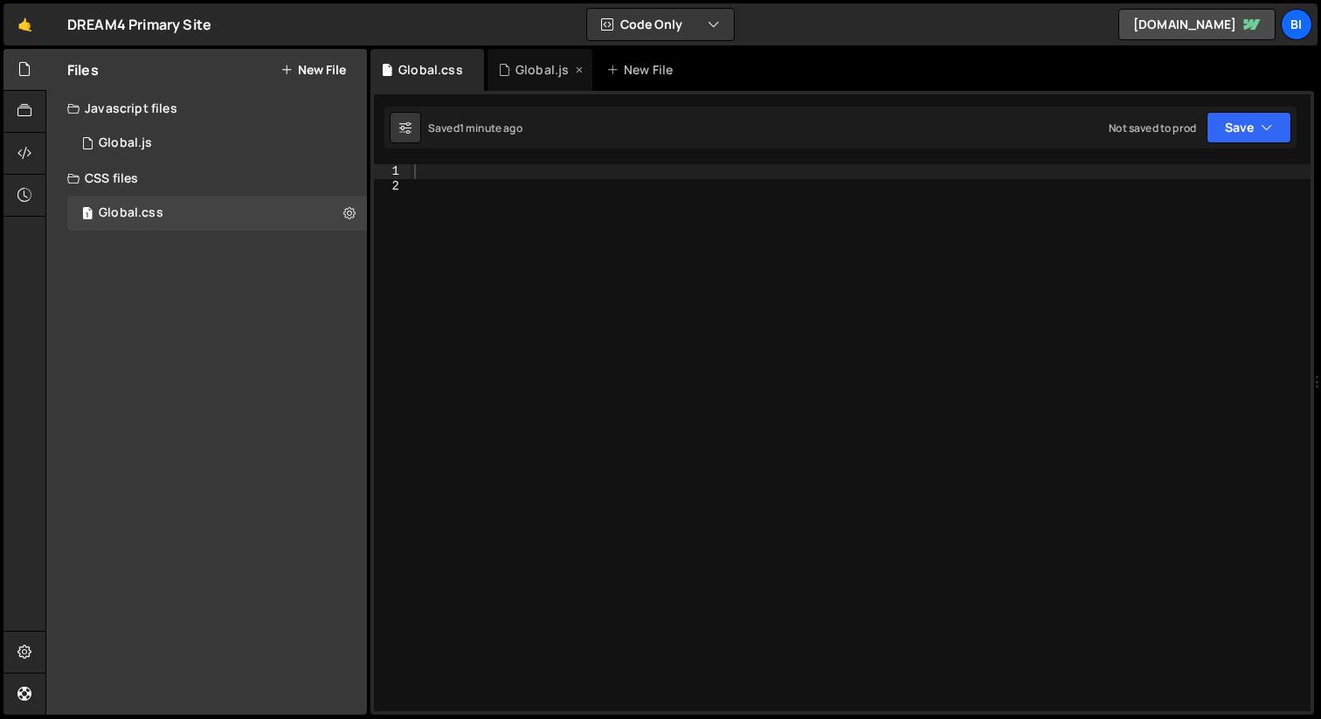
click at [523, 68] on div "Global.js" at bounding box center [541, 69] width 53 height 17
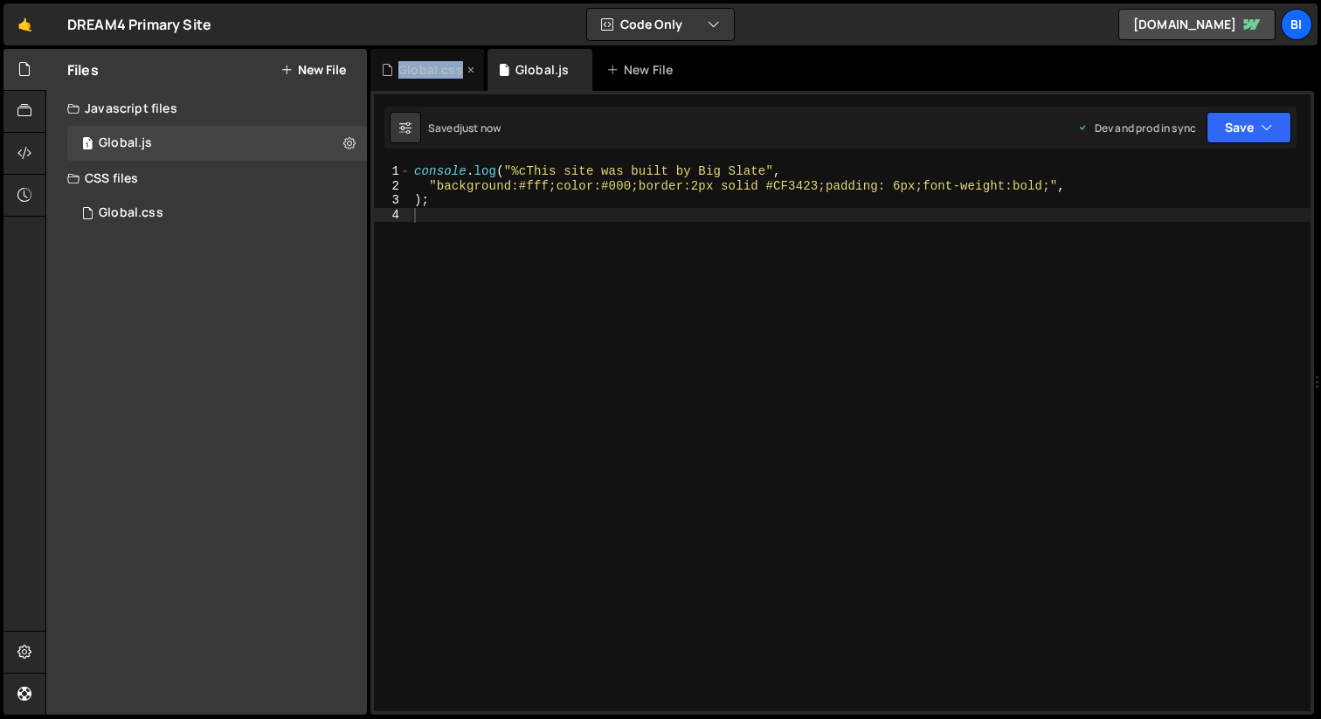
drag, startPoint x: 514, startPoint y: 52, endPoint x: 379, endPoint y: 62, distance: 134.9
click at [379, 62] on div "Global.css Global.js New File" at bounding box center [841, 70] width 943 height 42
click at [548, 70] on div "Global.js" at bounding box center [541, 69] width 53 height 17
click at [692, 333] on div "console . log ( "%cThis site was built by Big Slate" , "background:#fff;color:#…" at bounding box center [861, 452] width 900 height 576
click at [568, 238] on div "console . log ( "%cThis site was built by Big Slate" , "background:#fff;color:#…" at bounding box center [861, 452] width 900 height 576
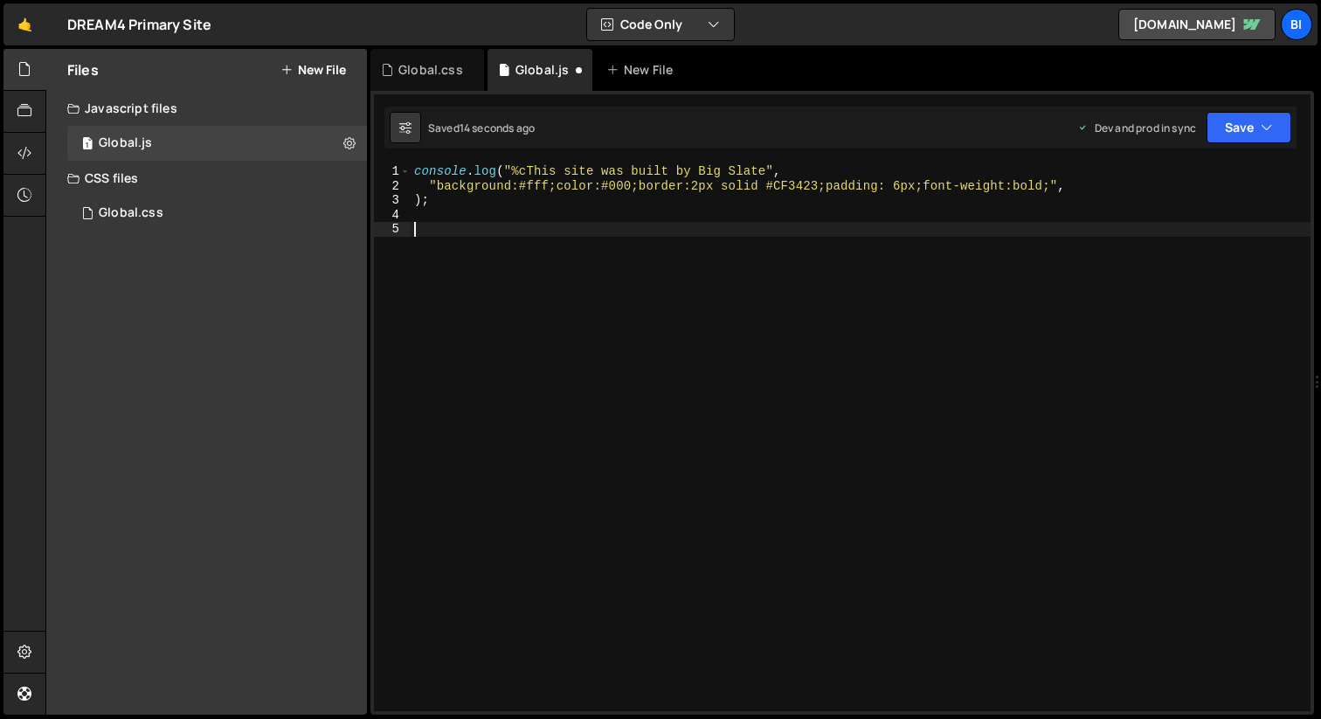
paste textarea "});"
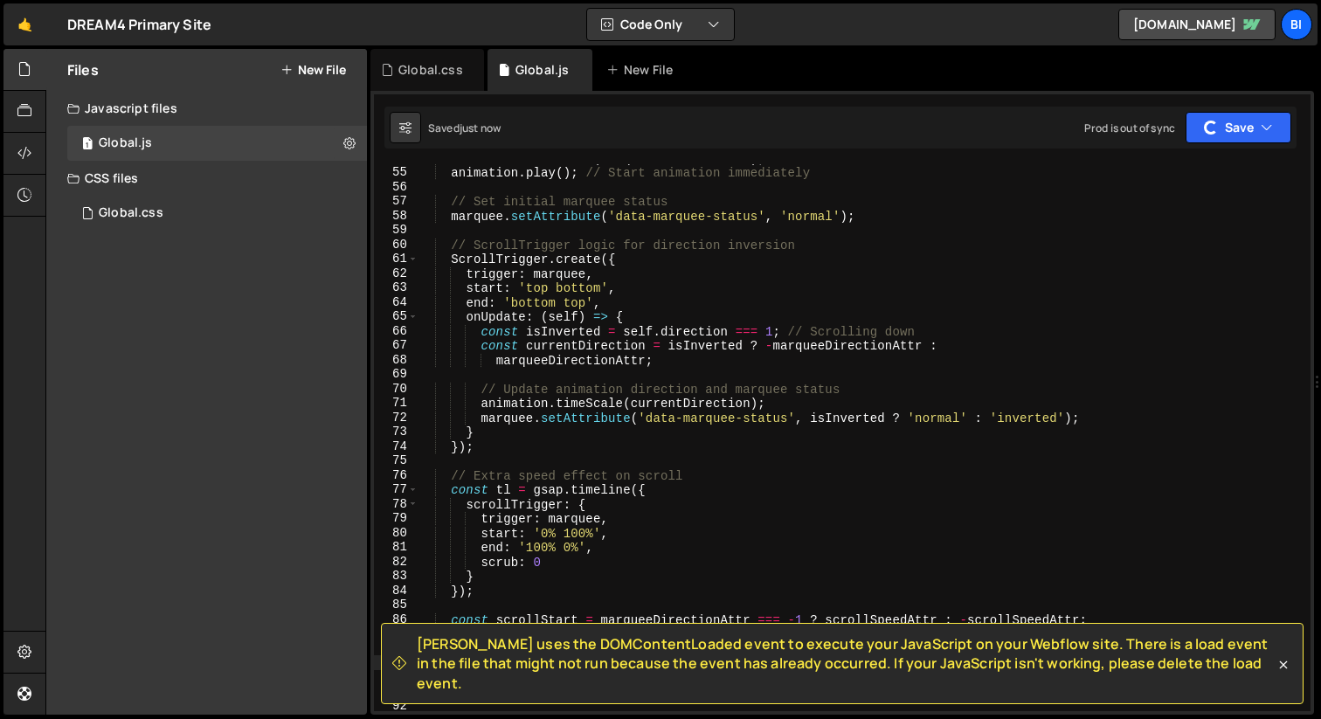
scroll to position [990, 0]
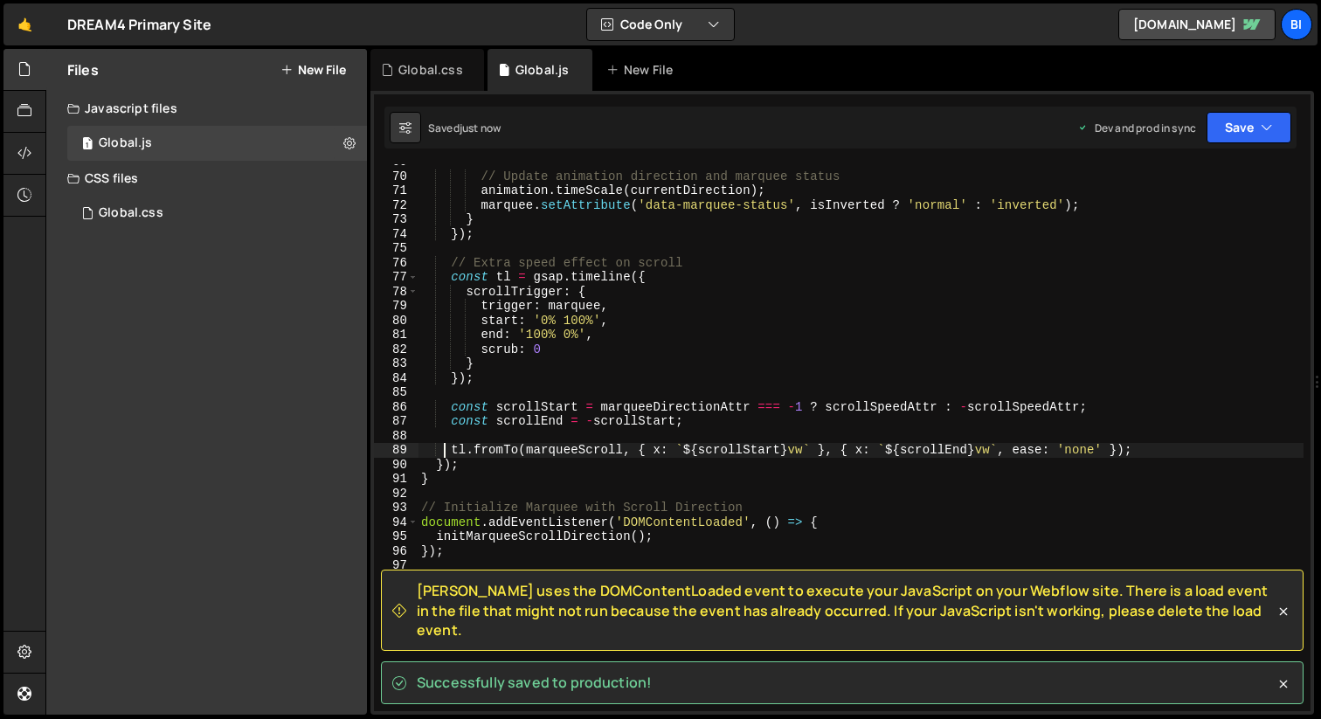
click at [670, 521] on div "// Update animation direction and marquee status animation . timeScale ( curren…" at bounding box center [861, 443] width 886 height 576
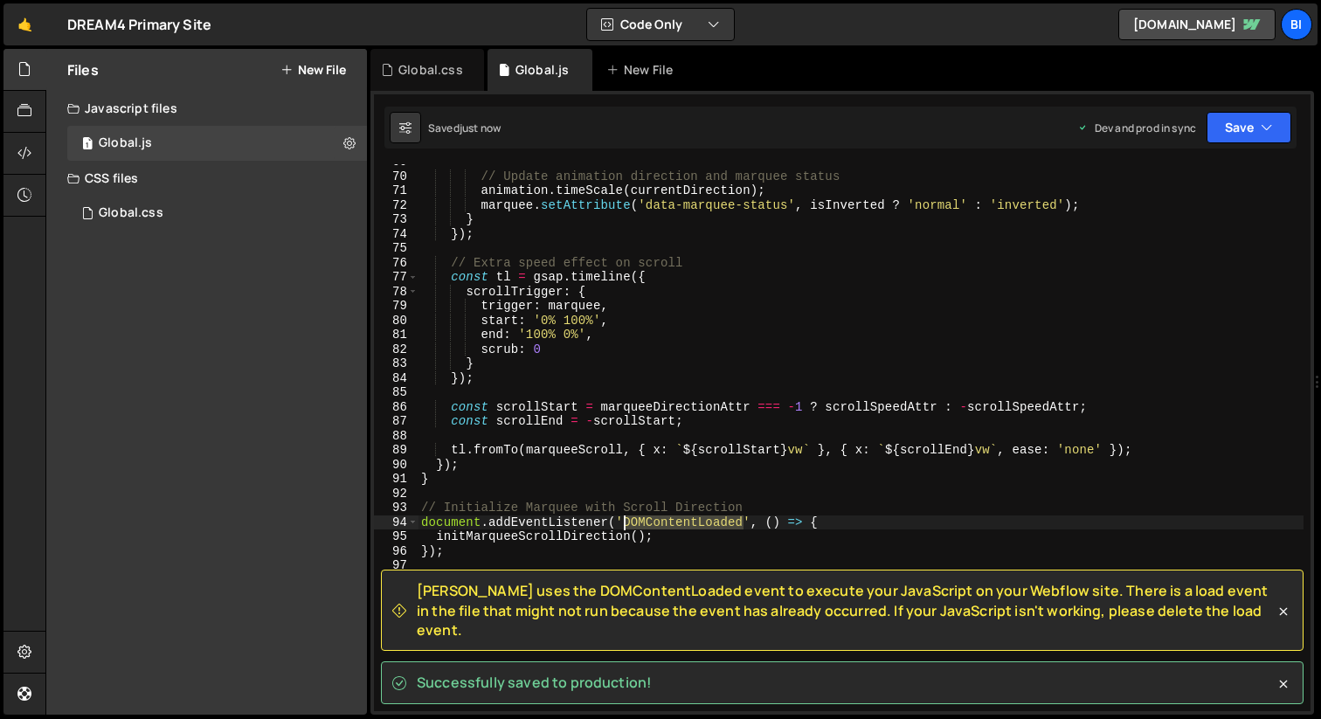
click at [670, 521] on div "// Update animation direction and marquee status animation . timeScale ( curren…" at bounding box center [861, 443] width 886 height 576
click at [565, 533] on div "// Update animation direction and marquee status animation . timeScale ( curren…" at bounding box center [861, 443] width 886 height 576
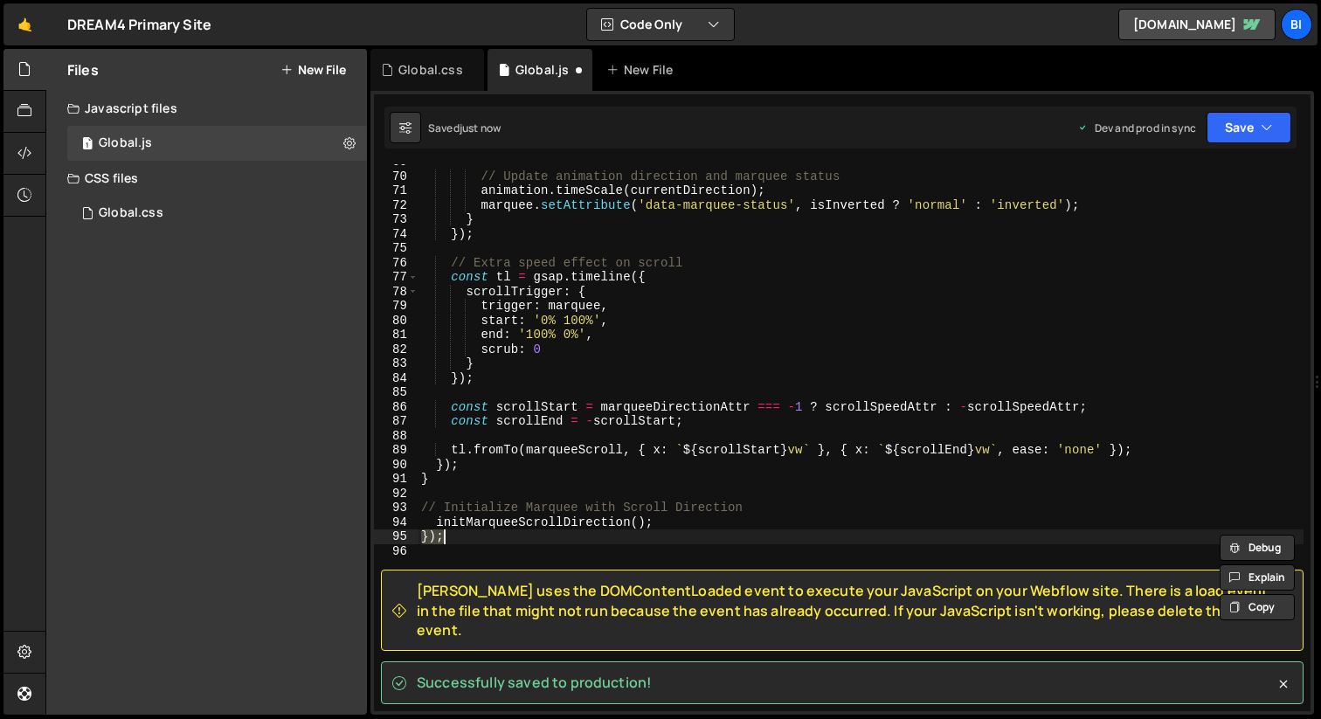
click at [565, 533] on div "// Update animation direction and marquee status animation . timeScale ( curren…" at bounding box center [861, 443] width 886 height 576
type textarea "});"
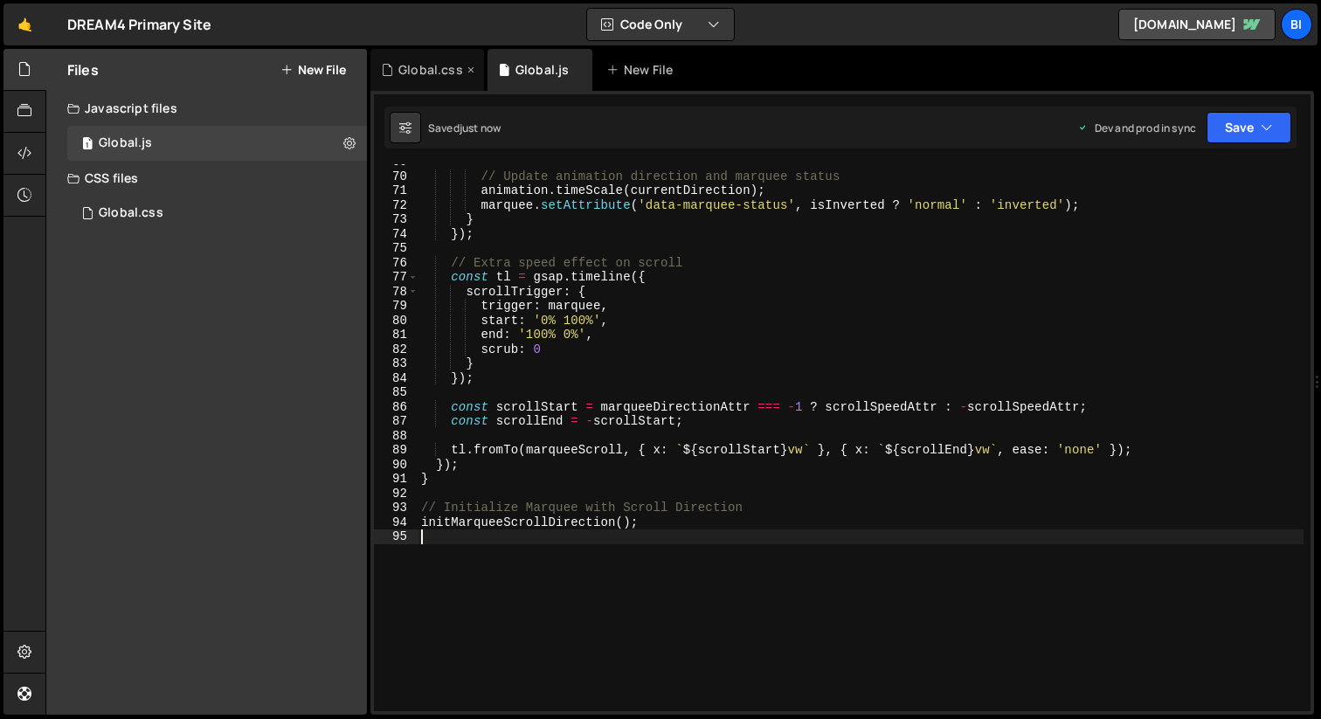
click at [416, 65] on div "Global.css" at bounding box center [430, 69] width 65 height 17
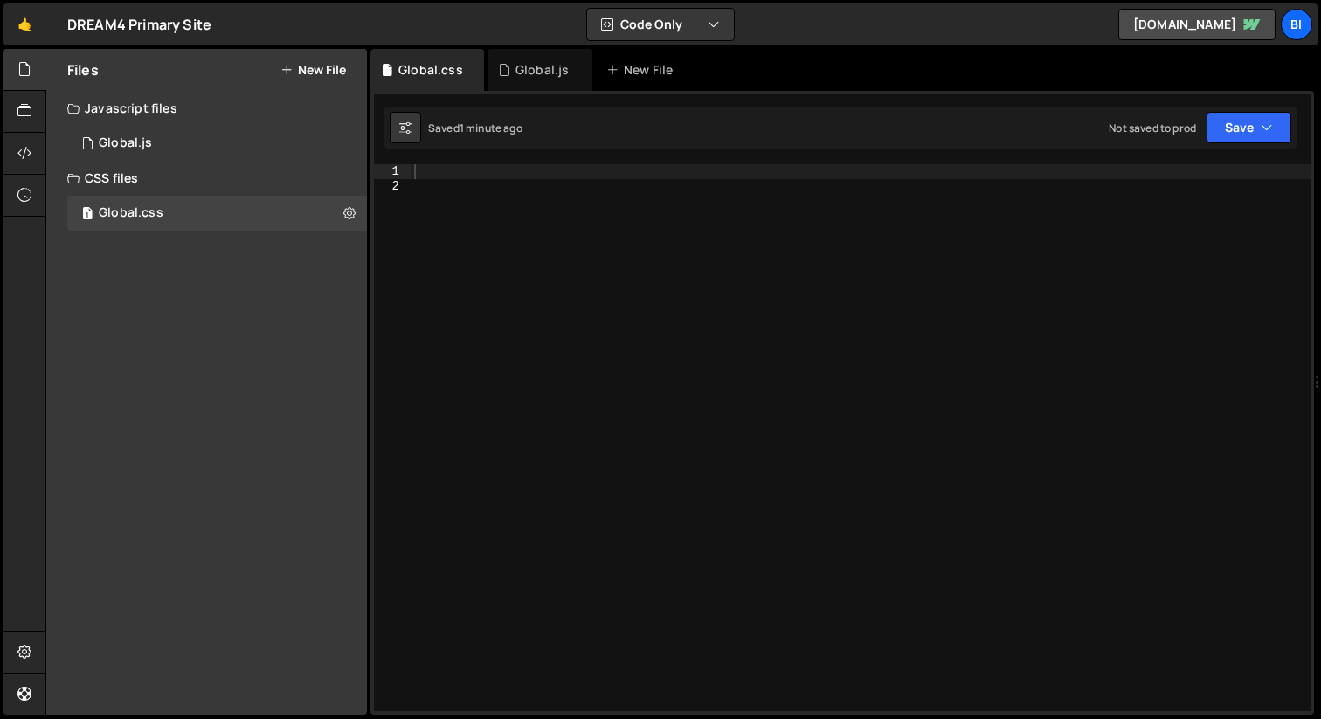
click at [590, 442] on div at bounding box center [861, 452] width 900 height 576
paste textarea "}"
type textarea "}"
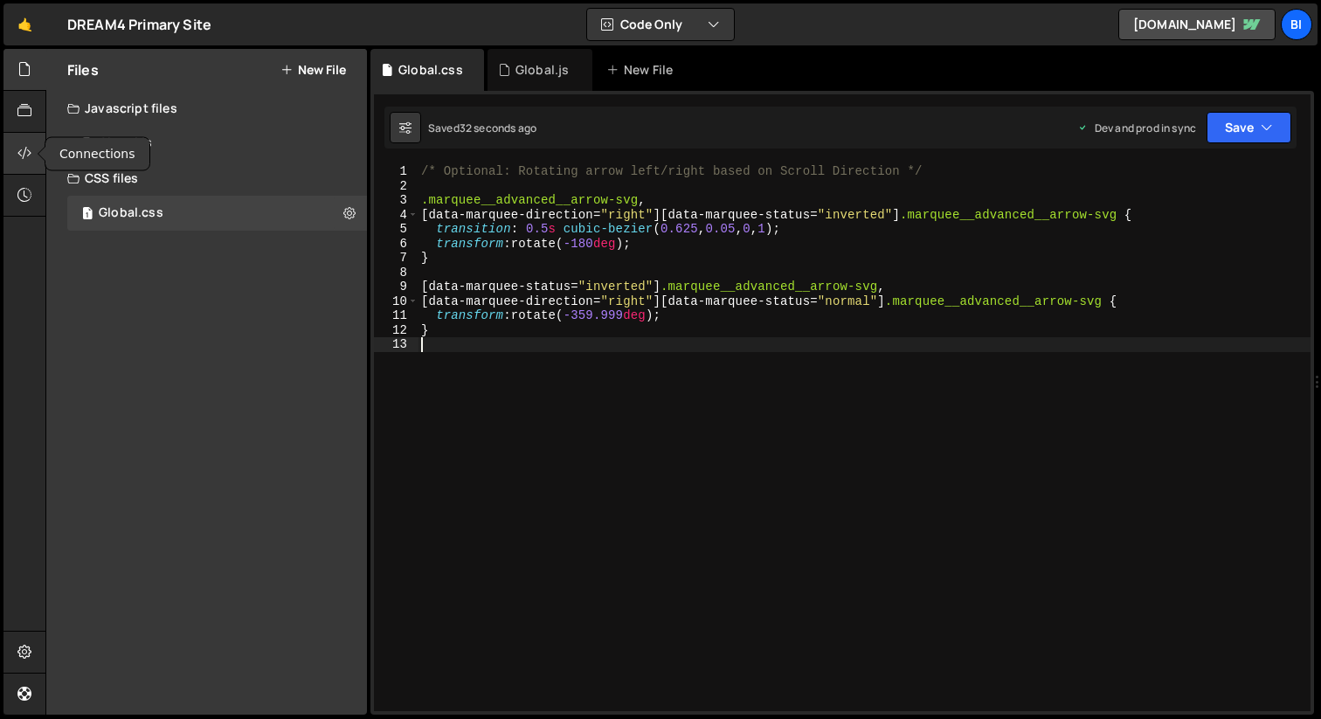
click at [12, 139] on div at bounding box center [24, 154] width 43 height 42
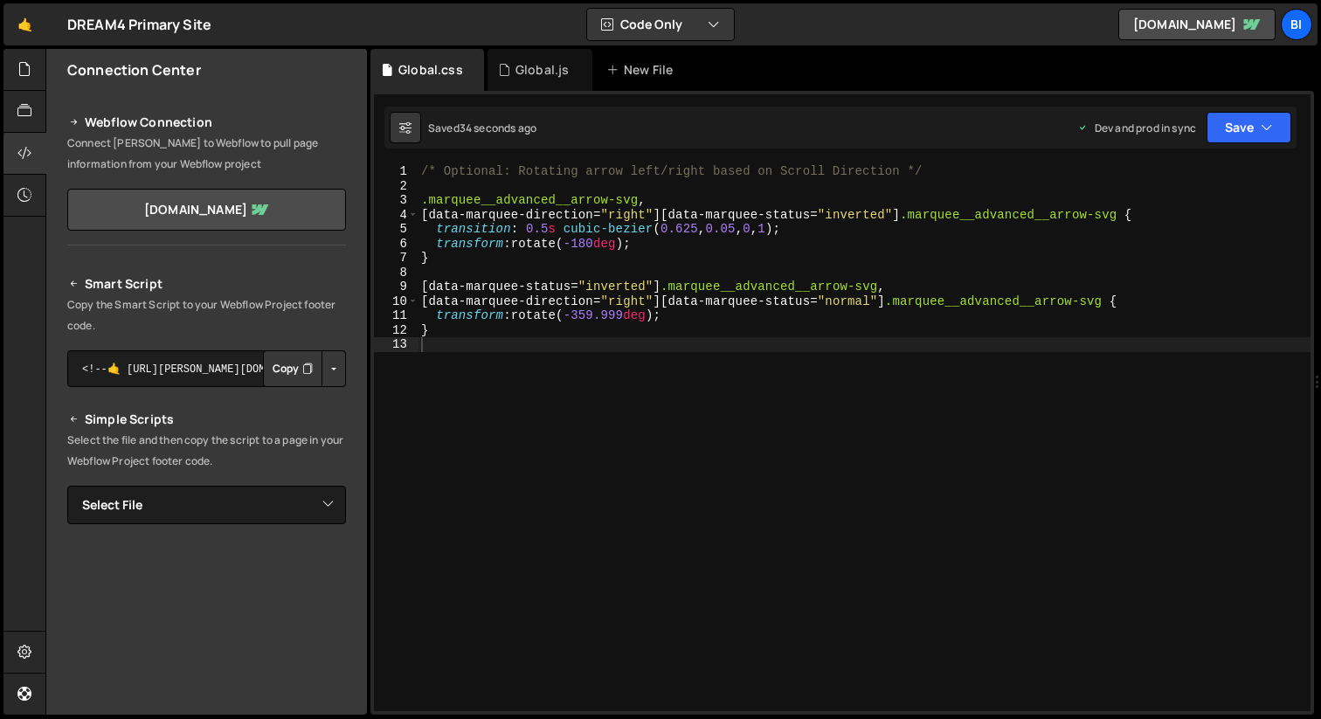
click at [302, 364] on icon "Button group with nested dropdown" at bounding box center [307, 368] width 10 height 17
click at [504, 62] on icon at bounding box center [504, 69] width 12 height 17
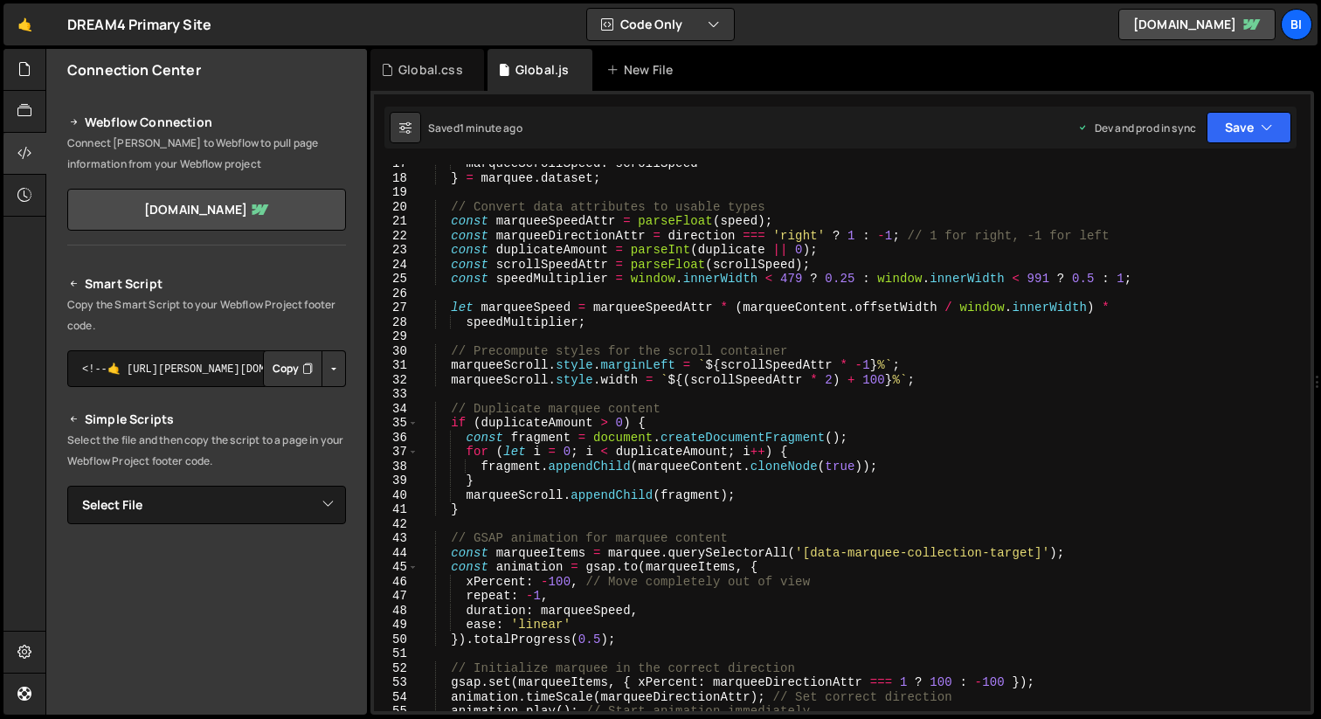
scroll to position [94, 0]
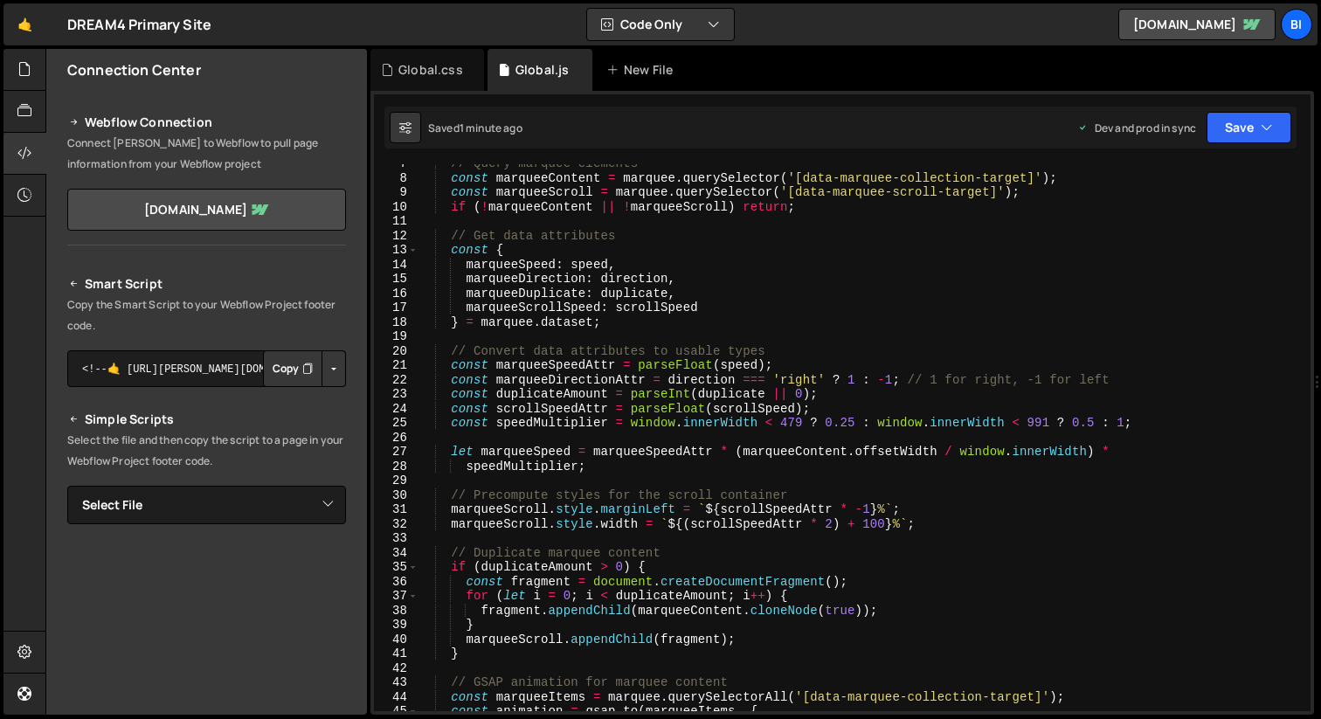
click at [870, 509] on div "// Query marquee elements const marqueeContent = marquee . querySelector ( '[da…" at bounding box center [861, 444] width 886 height 576
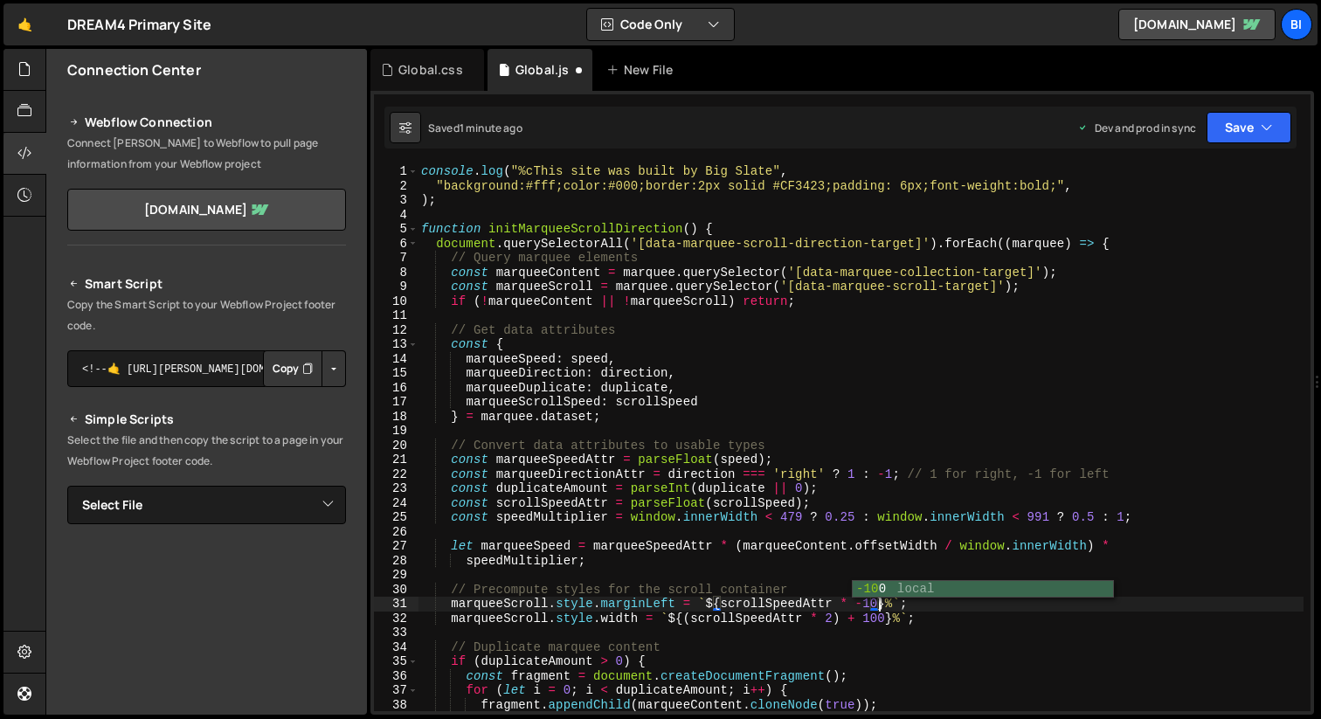
scroll to position [0, 31]
type textarea "marqueeScroll.style.marginLeft = `${scrollSpeedAttr * -10}%`;"
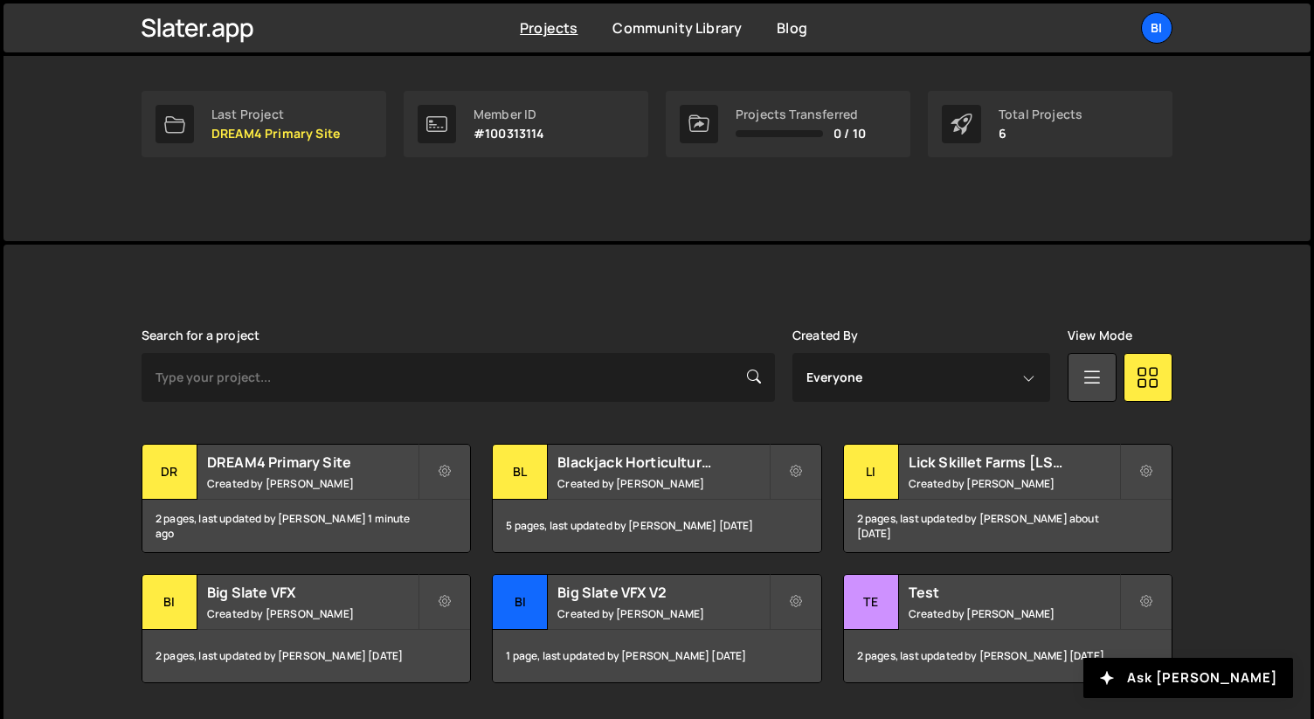
scroll to position [310, 0]
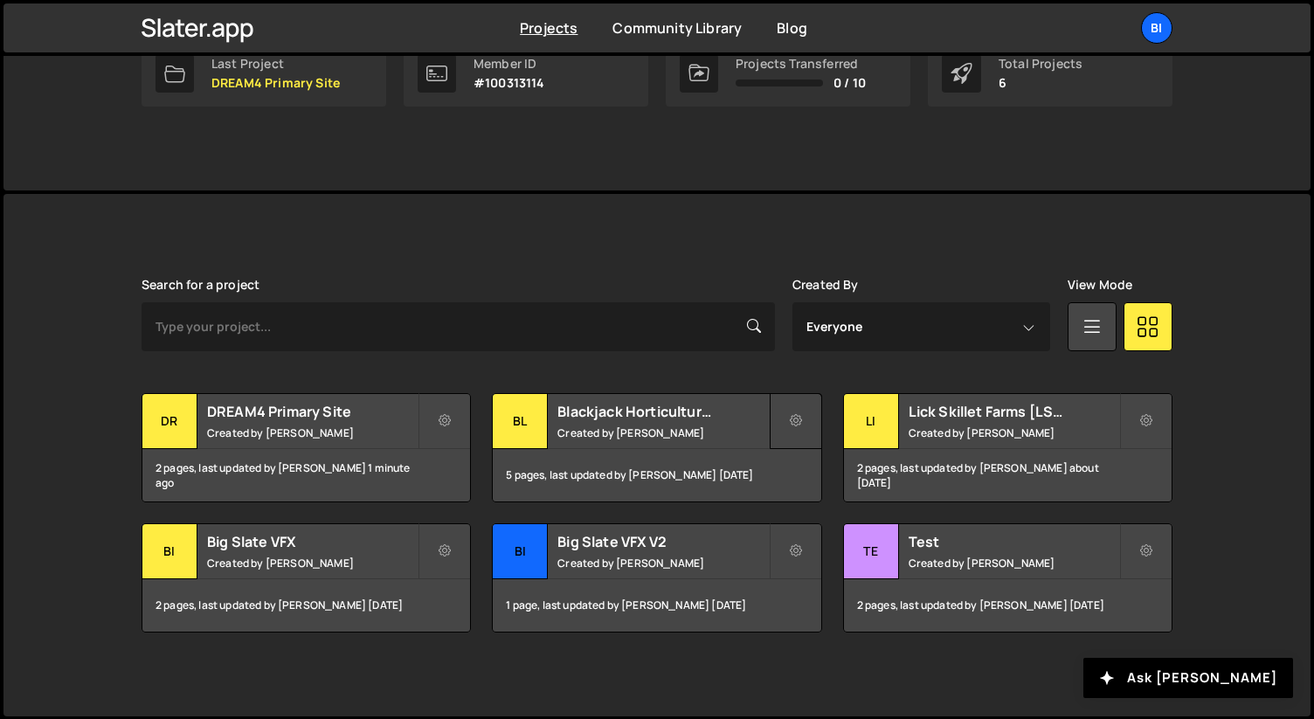
click at [808, 424] on button at bounding box center [796, 421] width 52 height 56
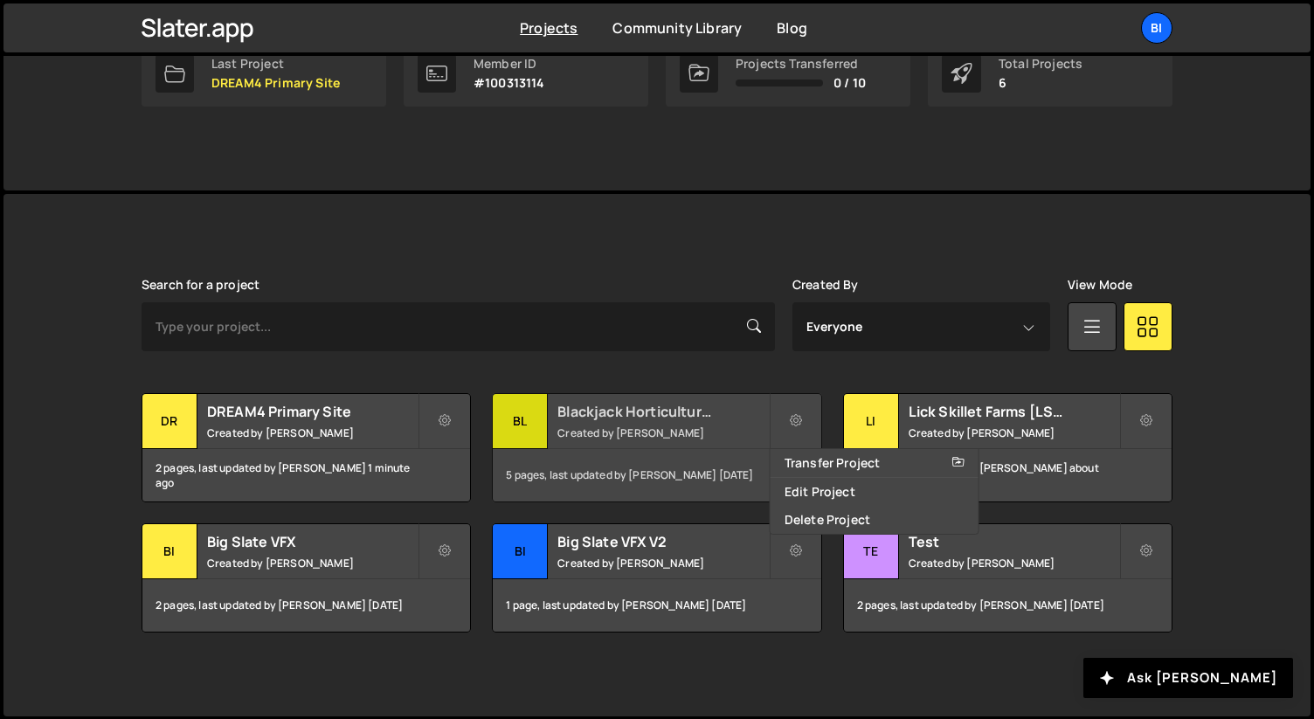
click at [682, 432] on small "Created by [PERSON_NAME]" at bounding box center [662, 432] width 211 height 15
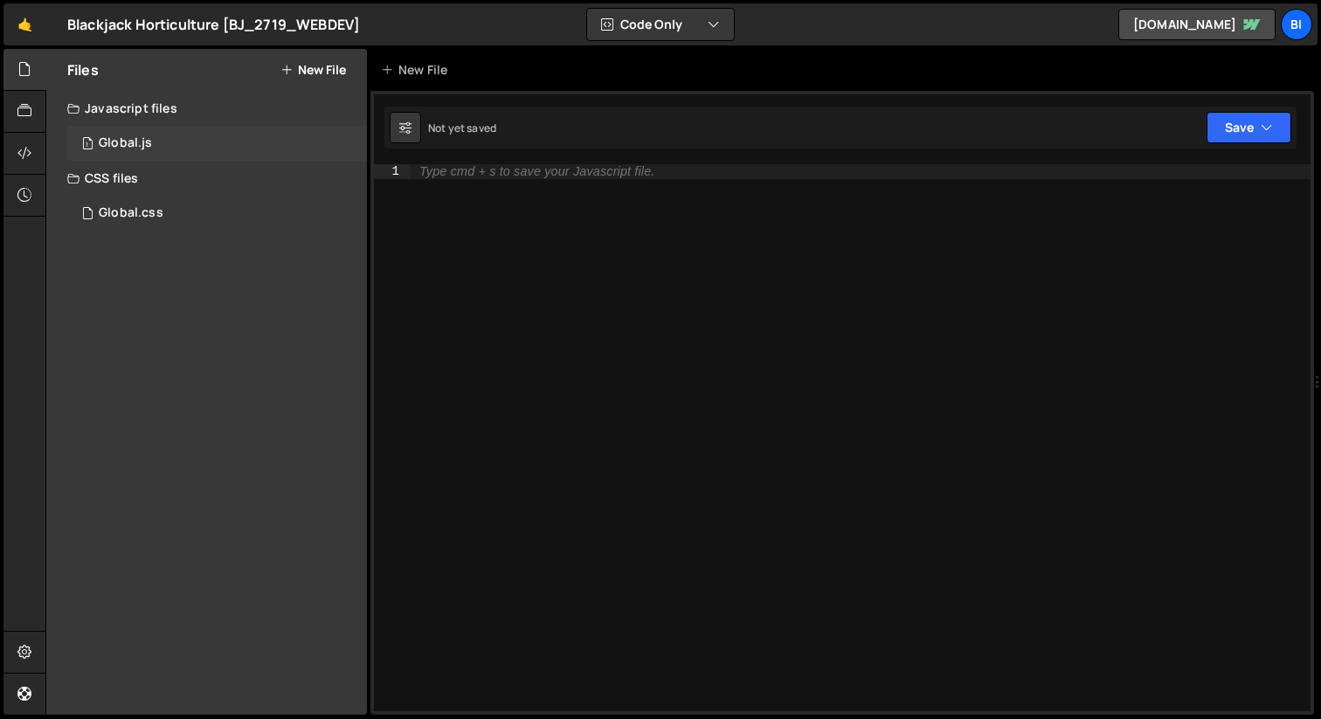
click at [158, 137] on div "1 Global.js 0" at bounding box center [217, 143] width 300 height 35
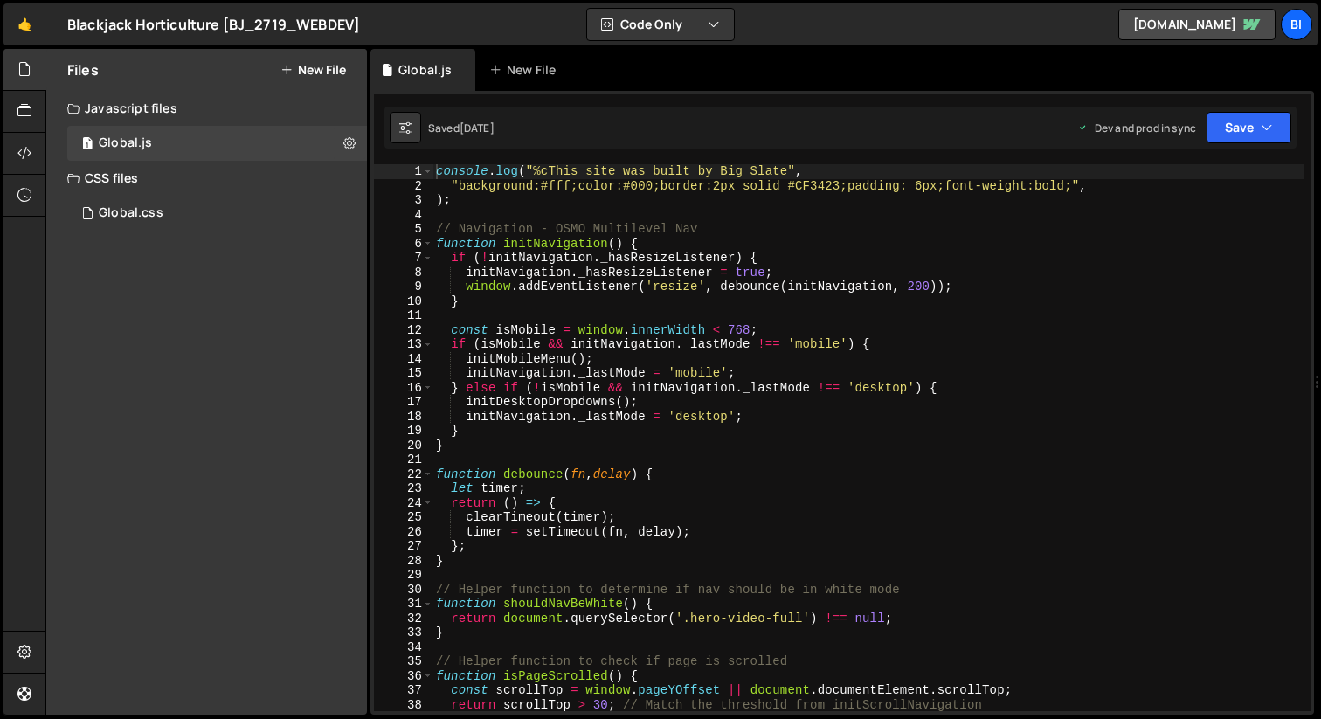
scroll to position [2126, 0]
click at [562, 193] on div "console . log ( "%cThis site was built by Big Slate" , "background:#fff;color:#…" at bounding box center [867, 452] width 871 height 576
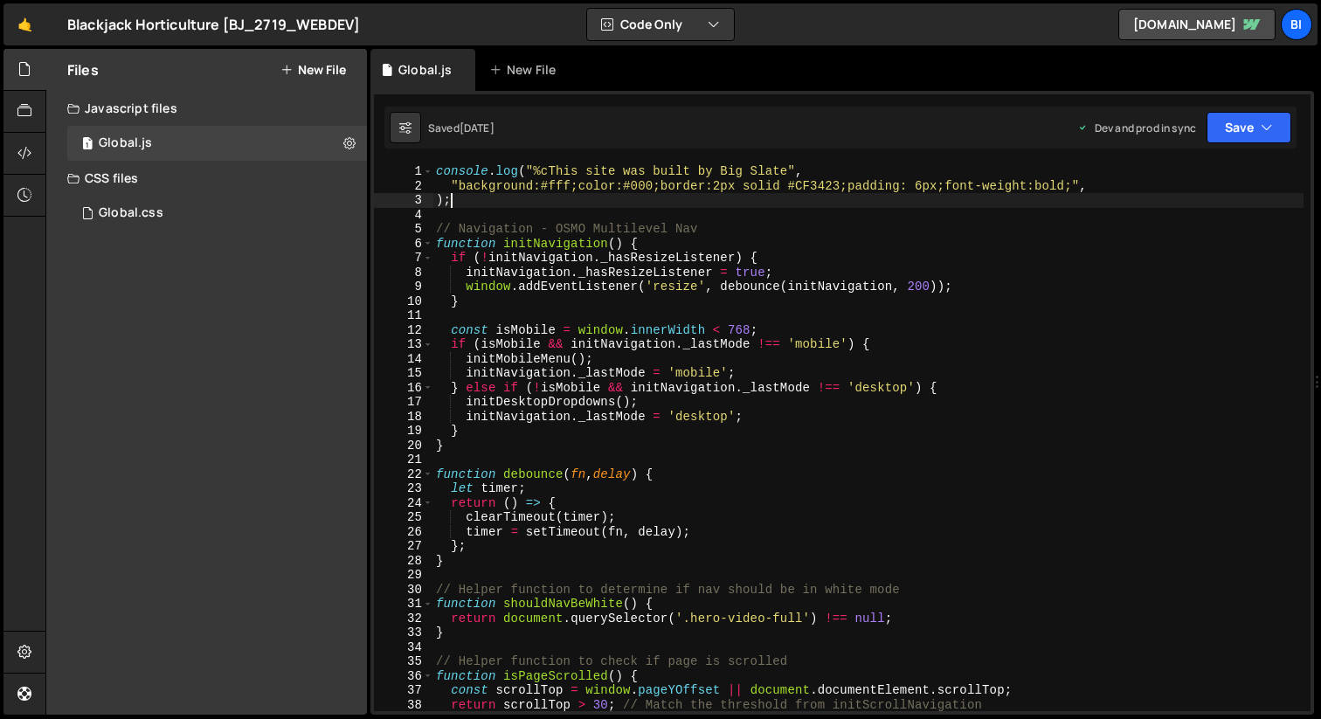
drag, startPoint x: 527, startPoint y: 202, endPoint x: 396, endPoint y: 160, distance: 137.6
click at [396, 160] on div "1 Type cmd + s to save your Javascript file. הההההההההההההההההההההההההההההההההה…" at bounding box center [841, 403] width 943 height 624
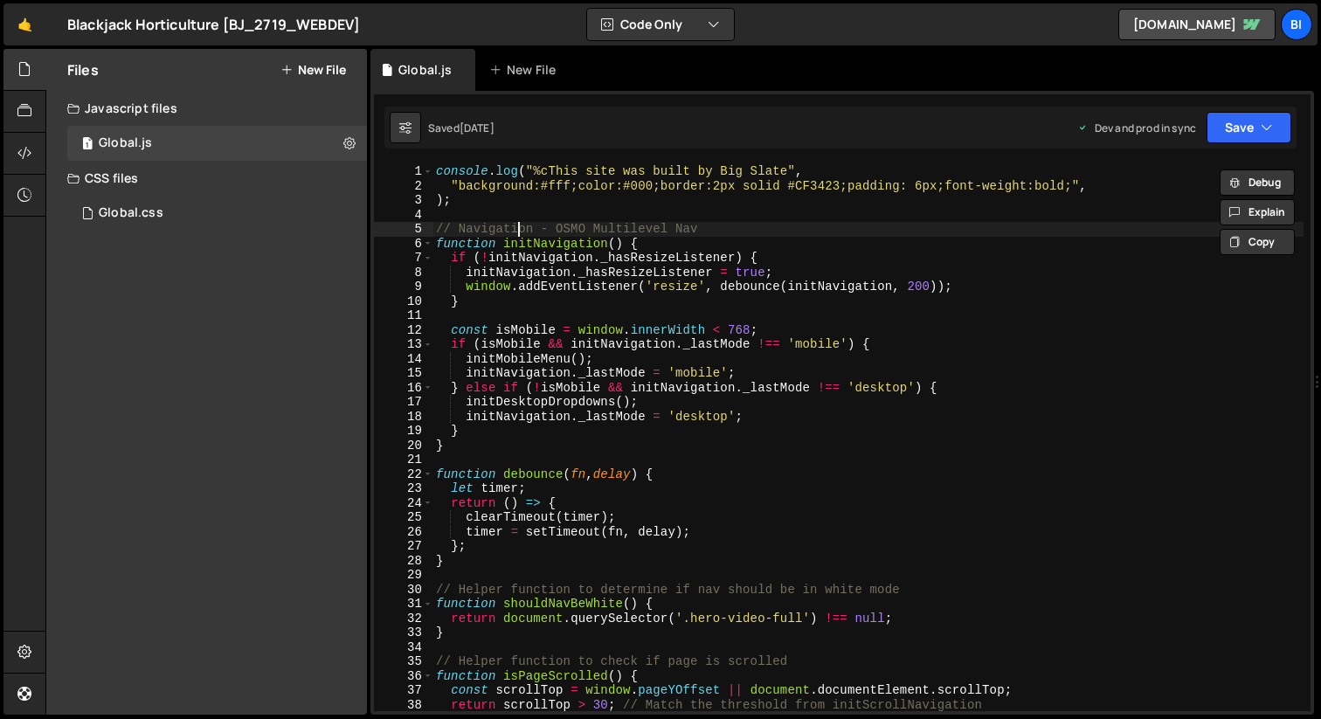
click at [521, 226] on div "console . log ( "%cThis site was built by Big Slate" , "background:#fff;color:#…" at bounding box center [867, 452] width 871 height 576
type textarea "// Navigation - OSMO Multilevel Nav"
